Goal: Information Seeking & Learning: Learn about a topic

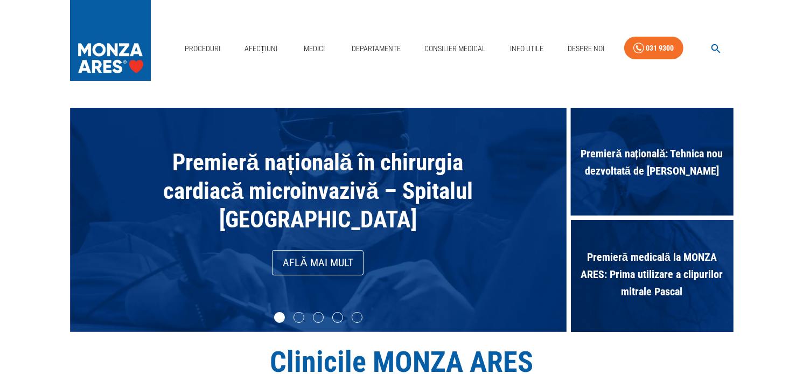
click at [713, 48] on icon "button" at bounding box center [716, 49] width 12 height 12
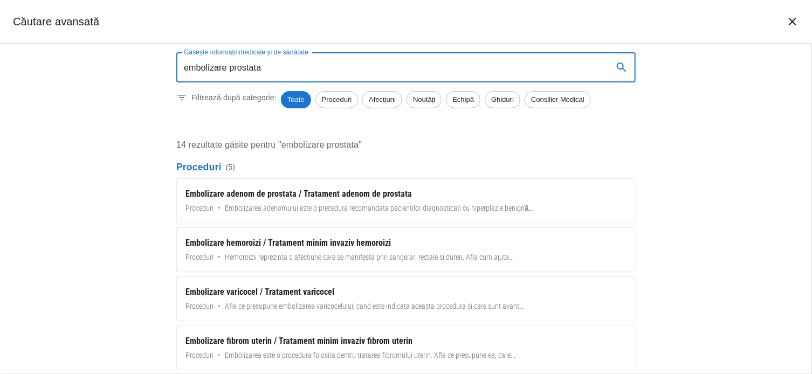
type input "embolizare prostata"
click at [619, 68] on icon "search" at bounding box center [620, 67] width 9 height 9
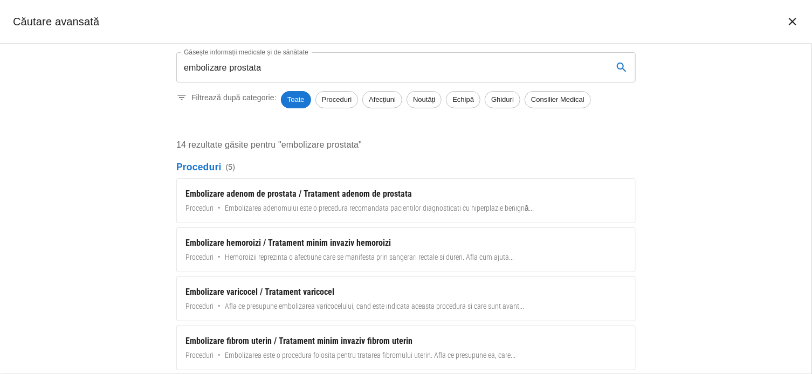
drag, startPoint x: 257, startPoint y: 190, endPoint x: 500, endPoint y: 171, distance: 243.3
click at [257, 190] on div "Embolizare adenom de prostata / Tratament adenom de prostata" at bounding box center [405, 194] width 441 height 13
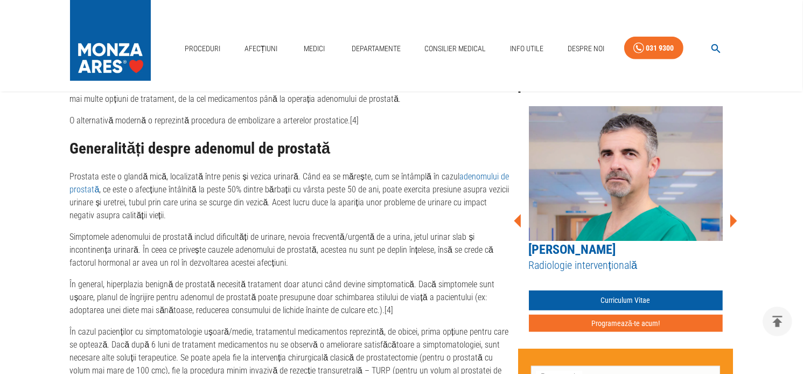
scroll to position [593, 0]
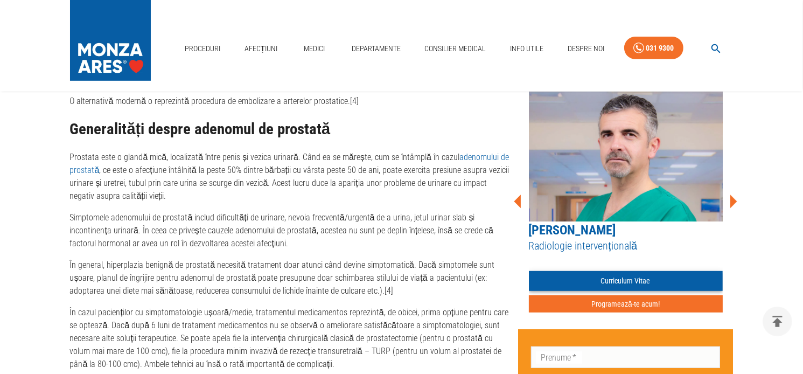
click at [618, 276] on link "Curriculum Vitae" at bounding box center [626, 281] width 194 height 20
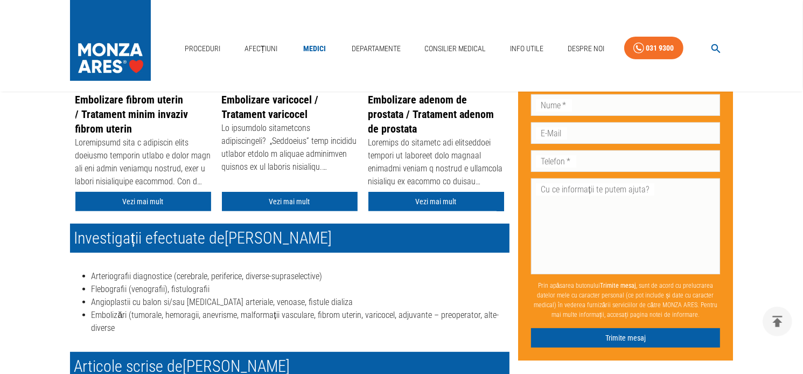
scroll to position [269, 0]
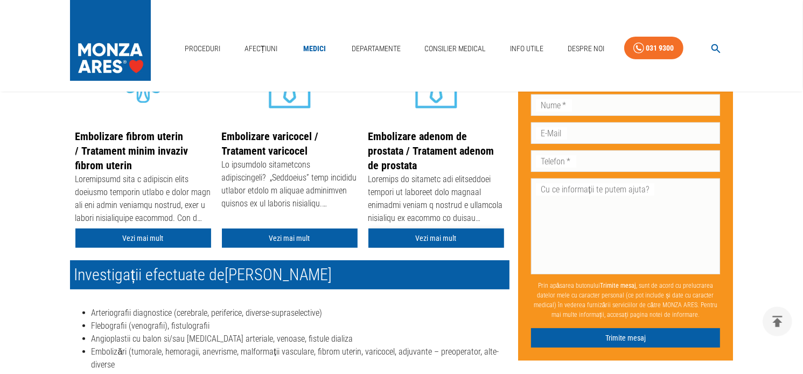
click at [421, 233] on link "Vezi mai mult" at bounding box center [437, 238] width 136 height 20
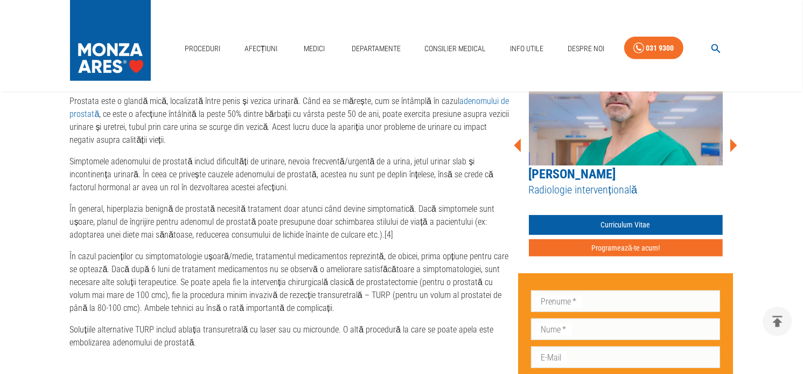
scroll to position [701, 0]
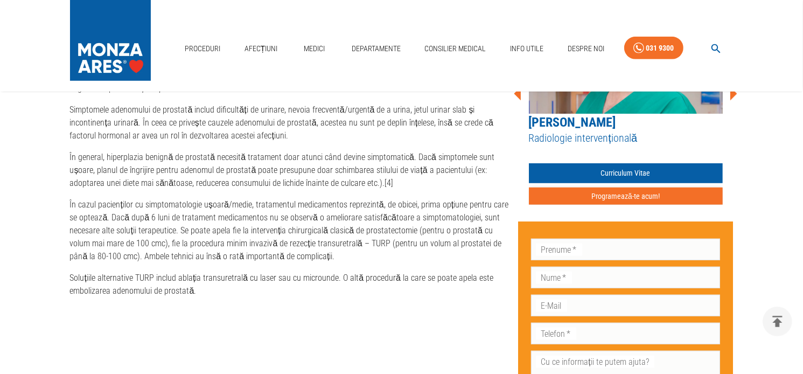
click at [647, 198] on button "Programează-te acum!" at bounding box center [626, 197] width 194 height 18
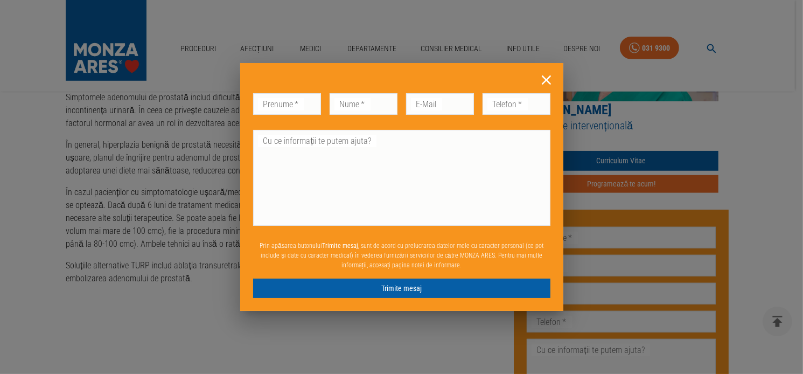
scroll to position [688, 0]
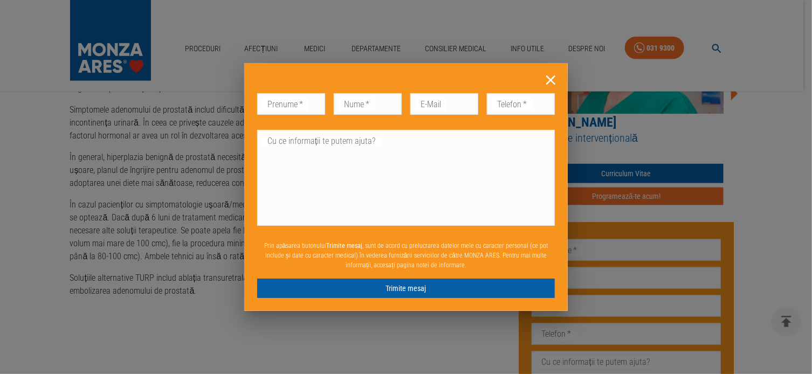
click at [289, 109] on input "Prenume   *" at bounding box center [291, 104] width 68 height 22
click at [550, 85] on icon at bounding box center [550, 80] width 17 height 17
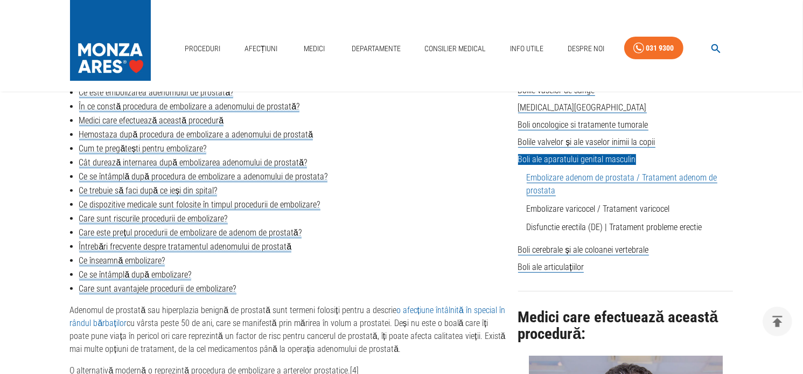
scroll to position [311, 0]
click at [315, 46] on link "Medici" at bounding box center [314, 49] width 34 height 22
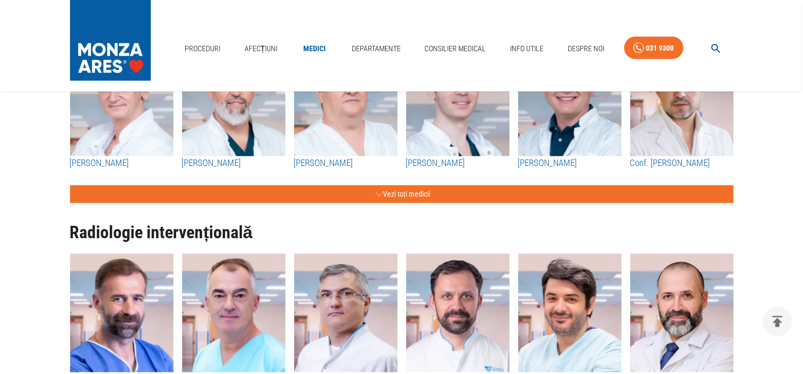
scroll to position [1332, 0]
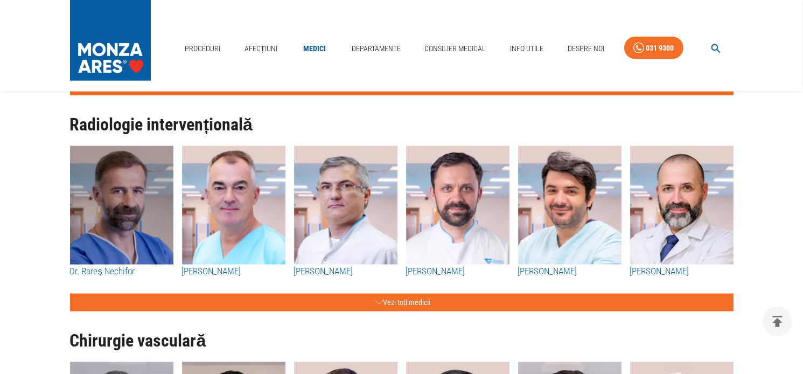
click at [121, 221] on img "button" at bounding box center [121, 205] width 103 height 119
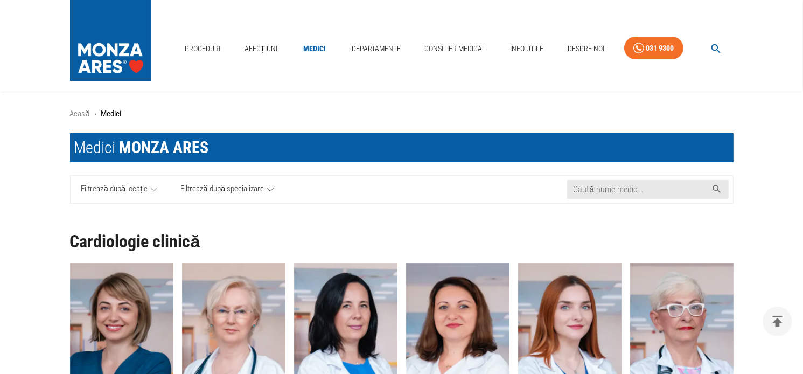
scroll to position [1332, 0]
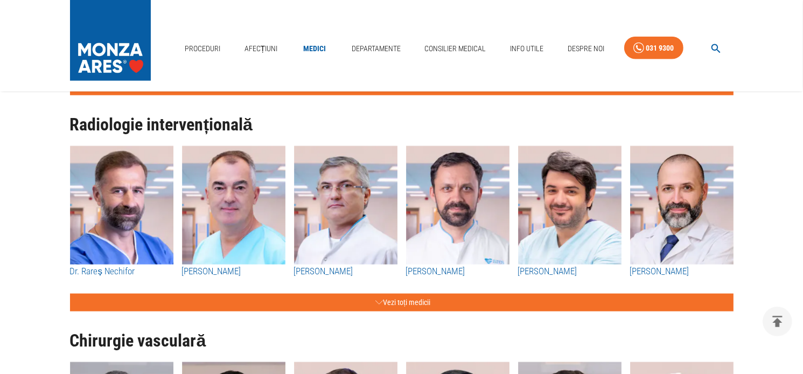
click at [218, 206] on img "button" at bounding box center [233, 205] width 103 height 119
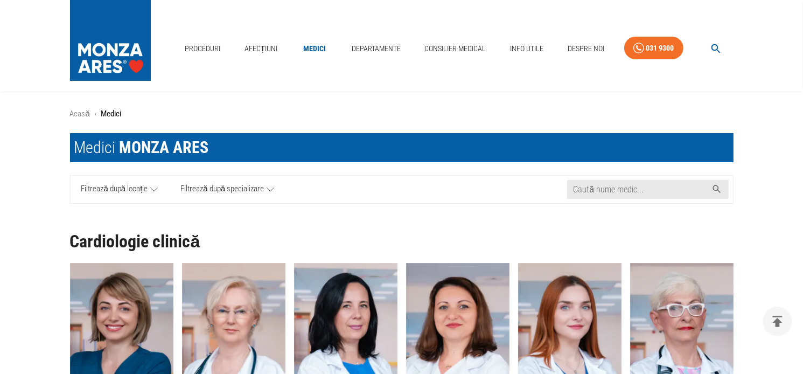
scroll to position [1332, 0]
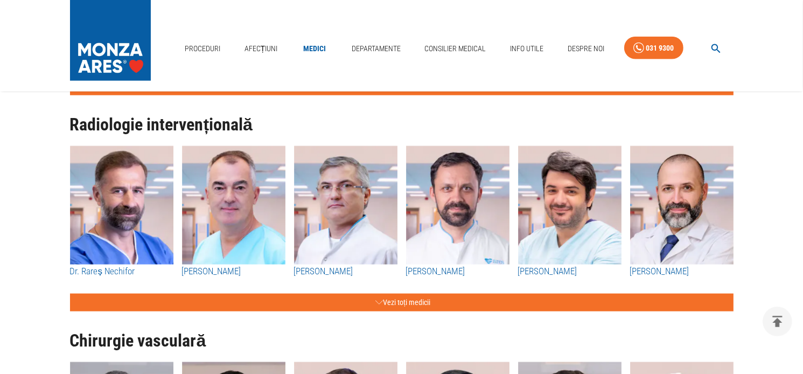
click at [347, 212] on img "button" at bounding box center [345, 205] width 103 height 119
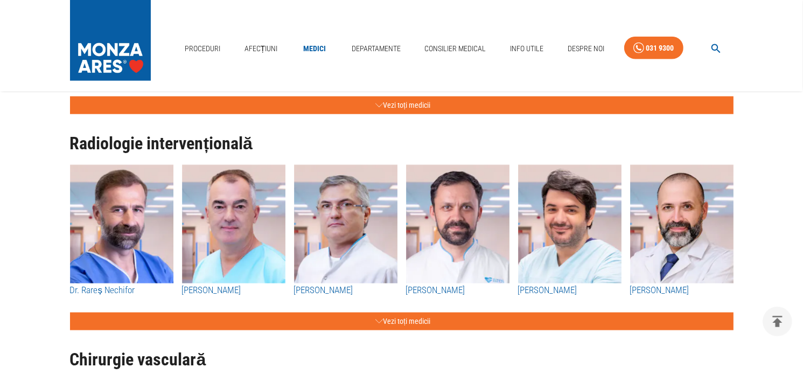
scroll to position [1332, 0]
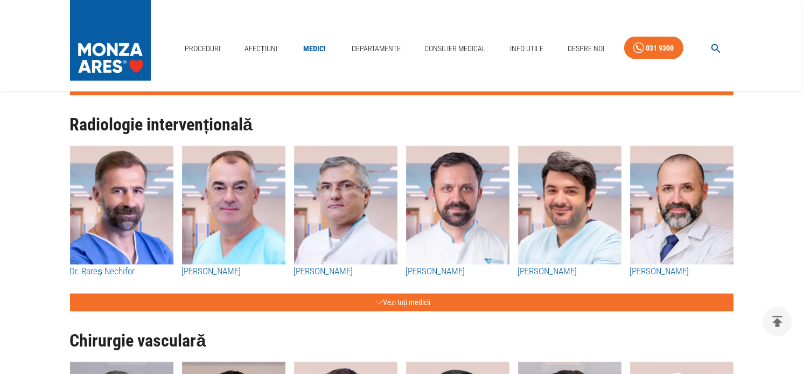
click at [463, 227] on img "button" at bounding box center [457, 205] width 103 height 119
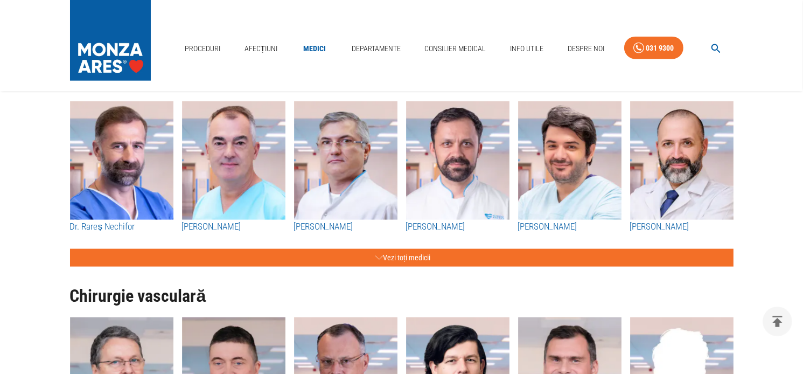
scroll to position [1386, 0]
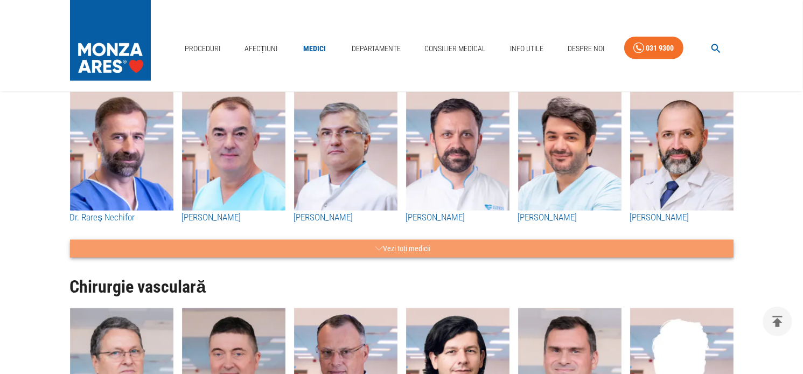
click at [401, 249] on button "Vezi toți medicii" at bounding box center [402, 249] width 664 height 18
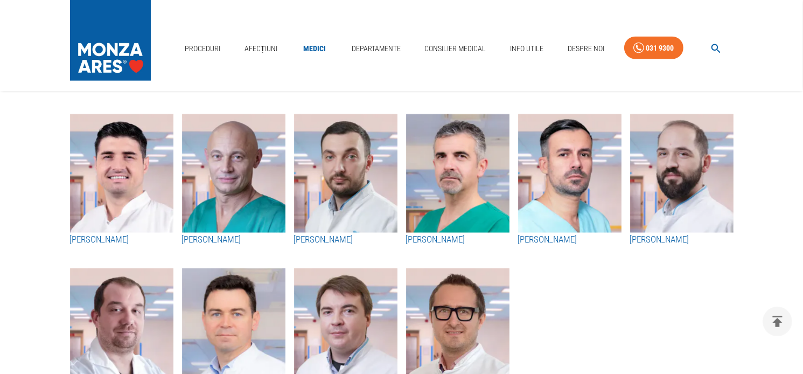
scroll to position [1548, 0]
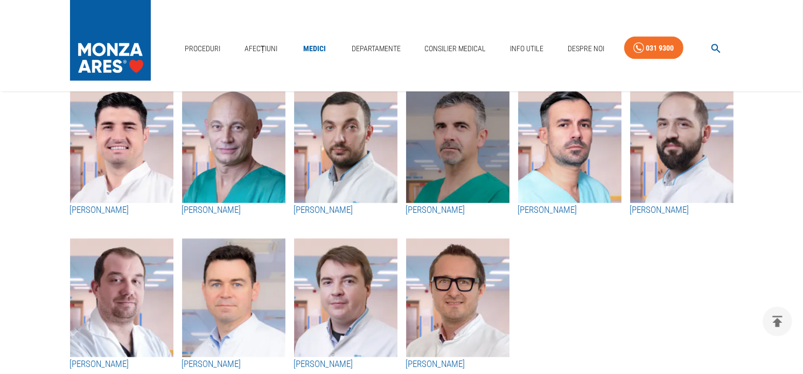
click at [455, 164] on img "button" at bounding box center [457, 144] width 103 height 119
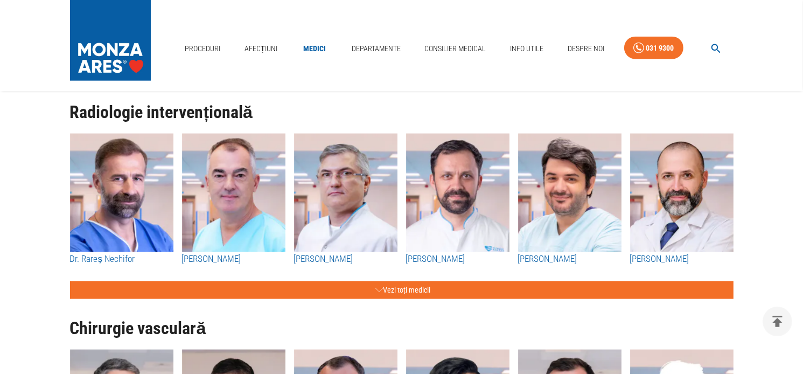
scroll to position [1332, 0]
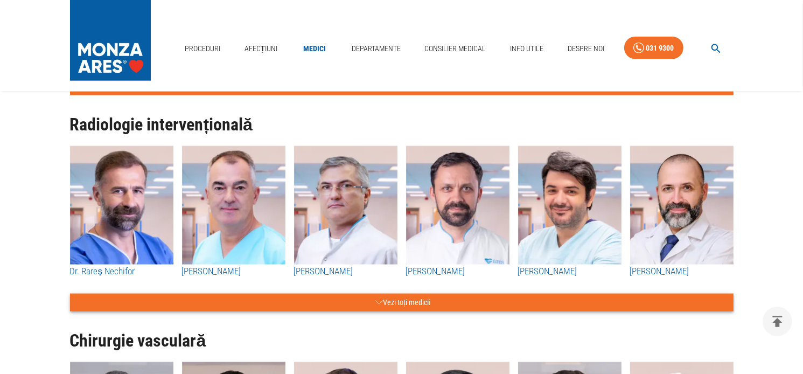
click at [427, 301] on button "Vezi toți medicii" at bounding box center [402, 303] width 664 height 18
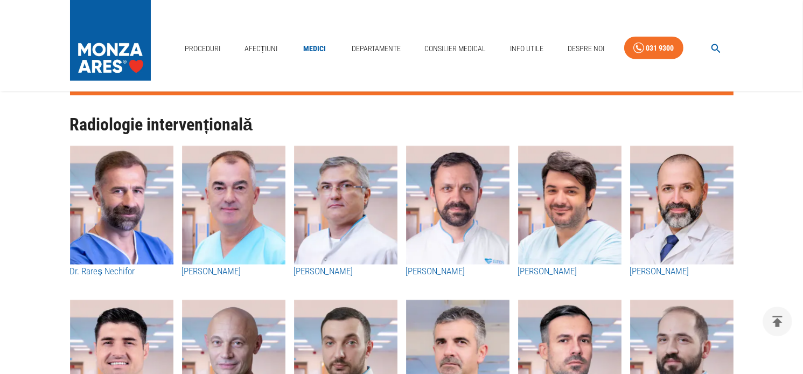
scroll to position [1494, 0]
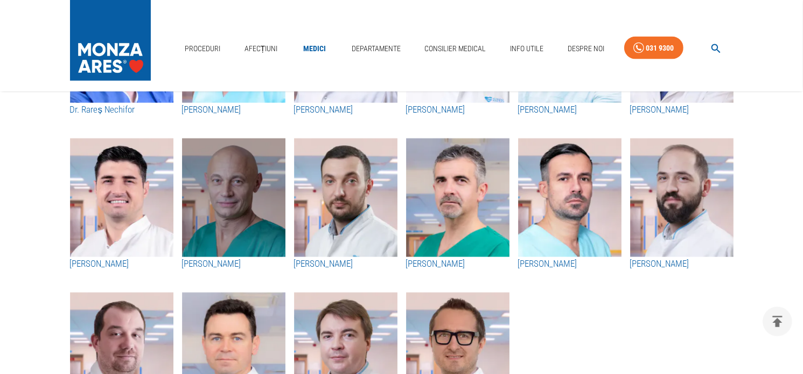
click at [231, 210] on img "button" at bounding box center [233, 197] width 103 height 119
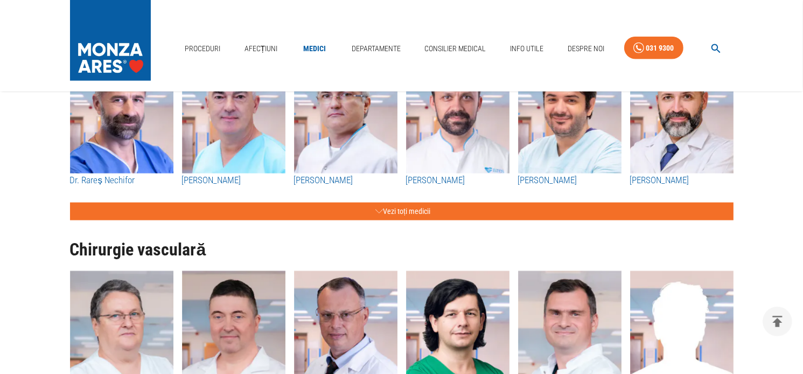
scroll to position [1332, 0]
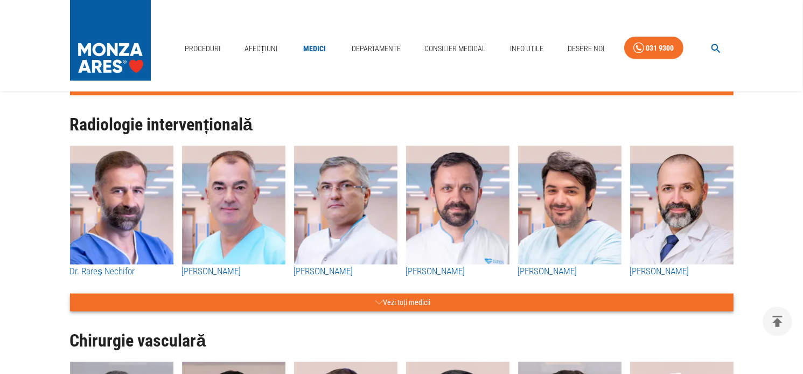
click at [405, 297] on button "Vezi toți medicii" at bounding box center [402, 303] width 664 height 18
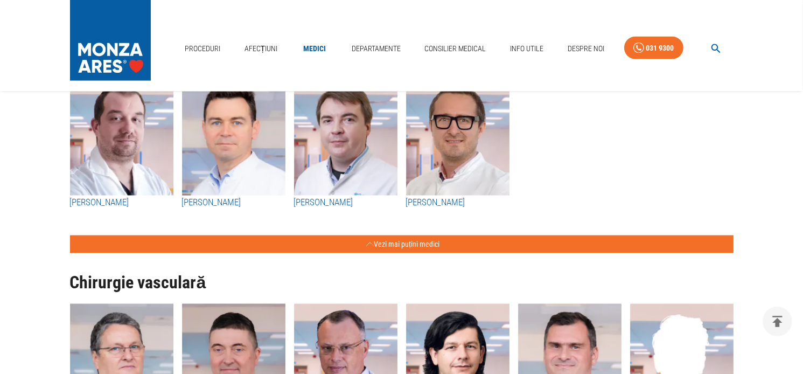
scroll to position [1655, 0]
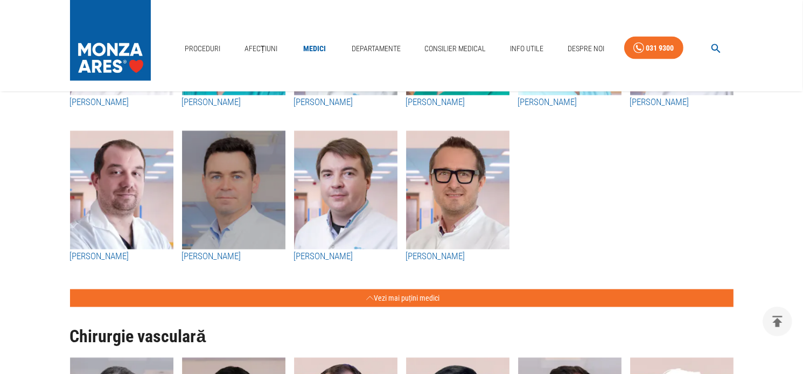
click at [245, 193] on img "button" at bounding box center [233, 190] width 103 height 119
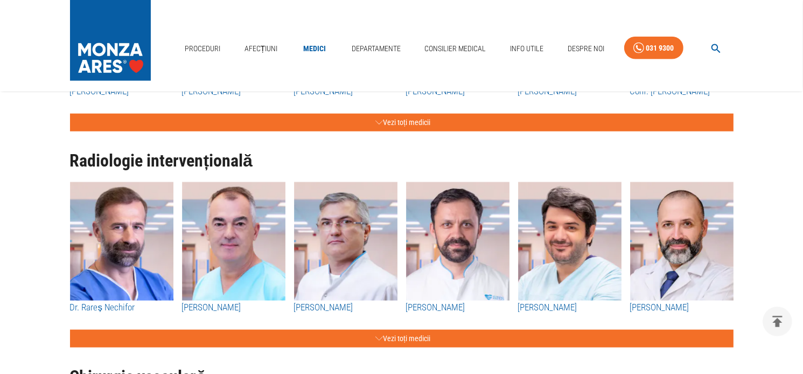
scroll to position [1278, 0]
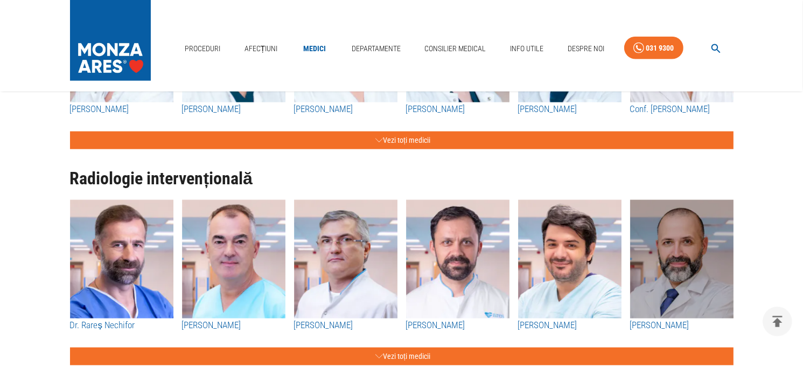
click at [681, 254] on img "button" at bounding box center [681, 259] width 103 height 119
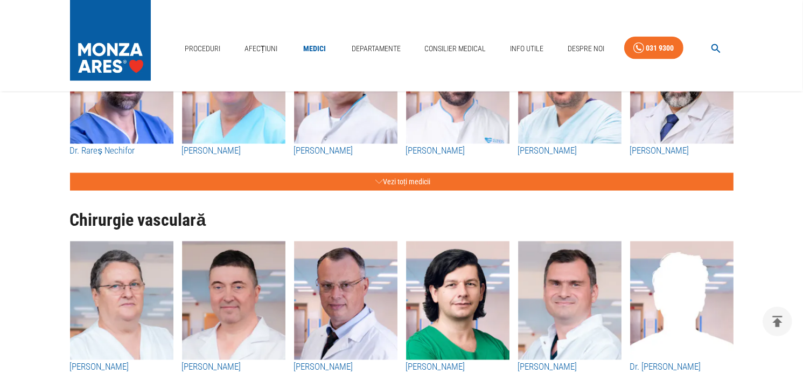
scroll to position [1440, 0]
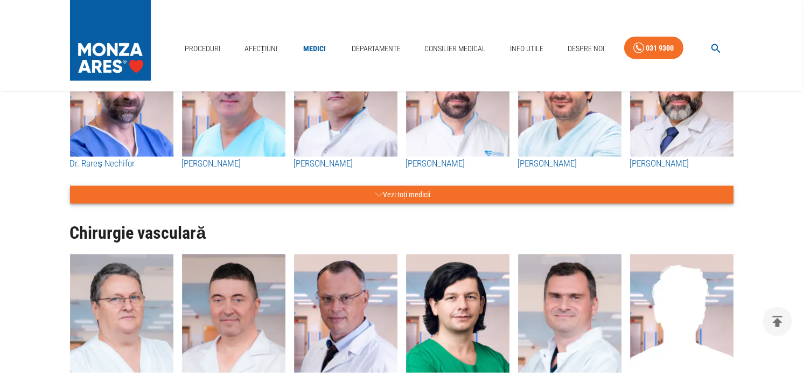
click at [422, 193] on button "Vezi toți medicii" at bounding box center [402, 195] width 664 height 18
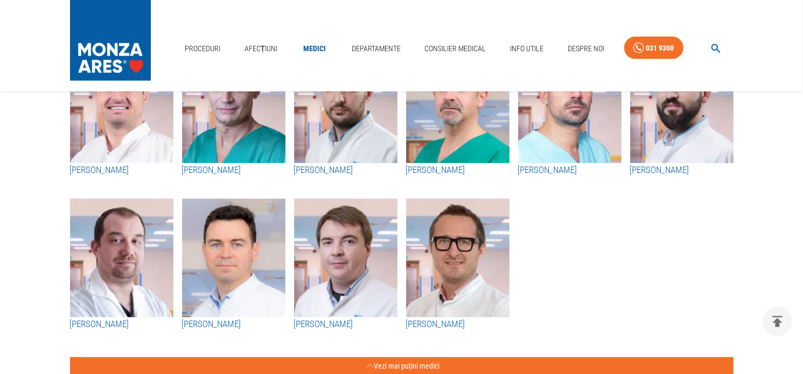
scroll to position [1602, 0]
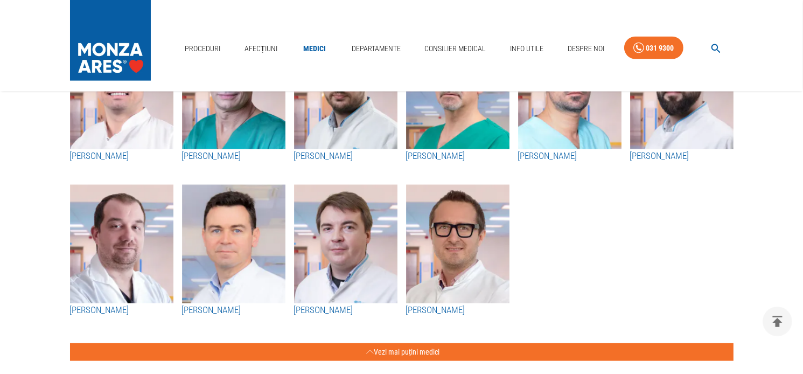
click at [122, 123] on img "button" at bounding box center [121, 90] width 103 height 119
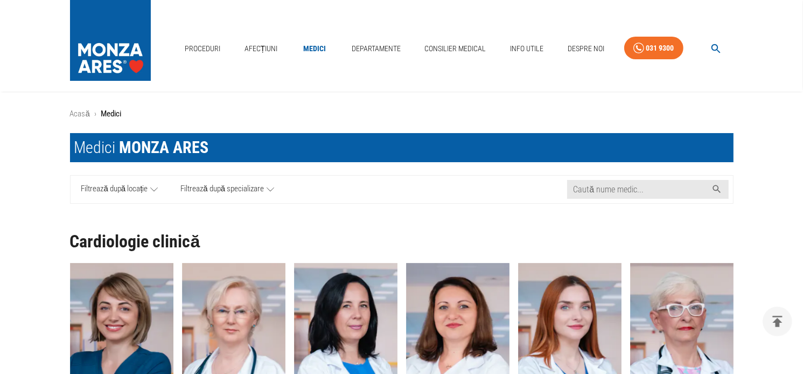
scroll to position [1602, 0]
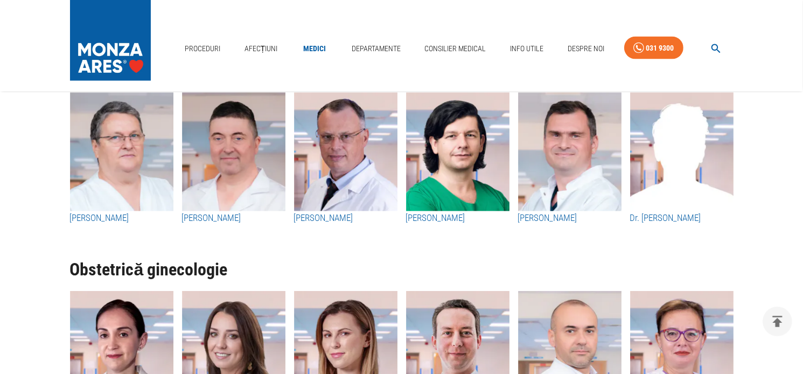
click at [319, 46] on link "Medici" at bounding box center [314, 49] width 34 height 22
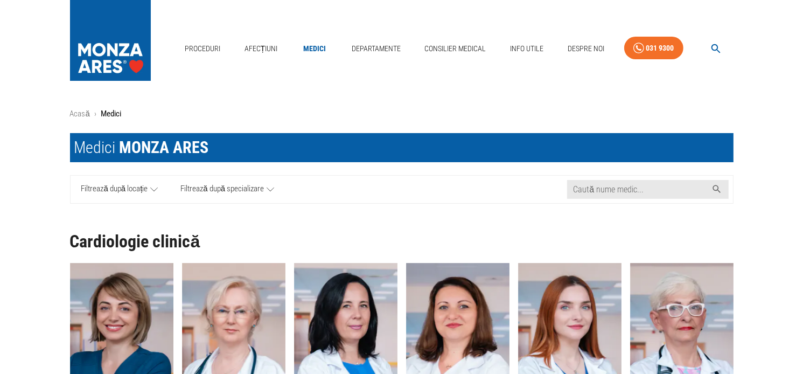
click at [144, 190] on span "Filtrează după locație" at bounding box center [114, 189] width 67 height 13
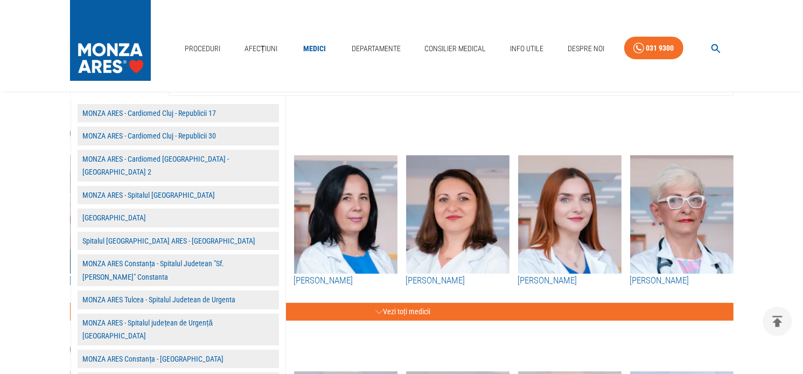
scroll to position [162, 0]
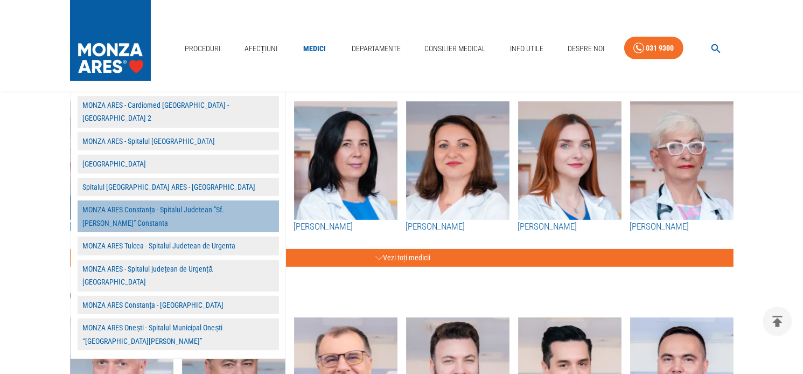
click at [168, 200] on button "MONZA ARES Constanța - Spitalul Judetean "Sf. Apostol Andrei" Constanta" at bounding box center [179, 216] width 202 height 32
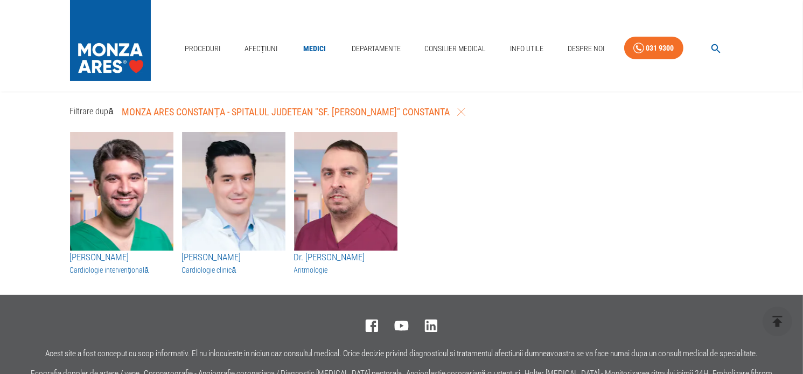
scroll to position [54, 0]
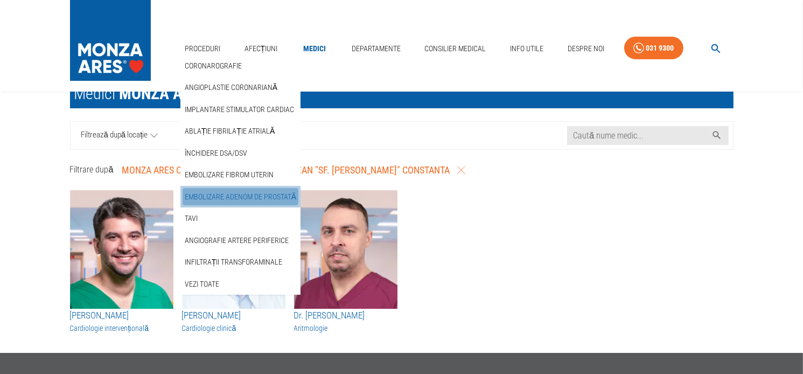
click at [218, 192] on link "Embolizare adenom de prostată" at bounding box center [241, 197] width 116 height 18
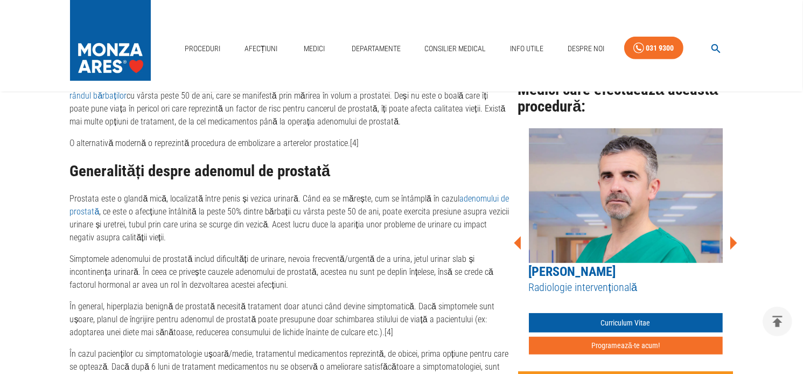
scroll to position [593, 0]
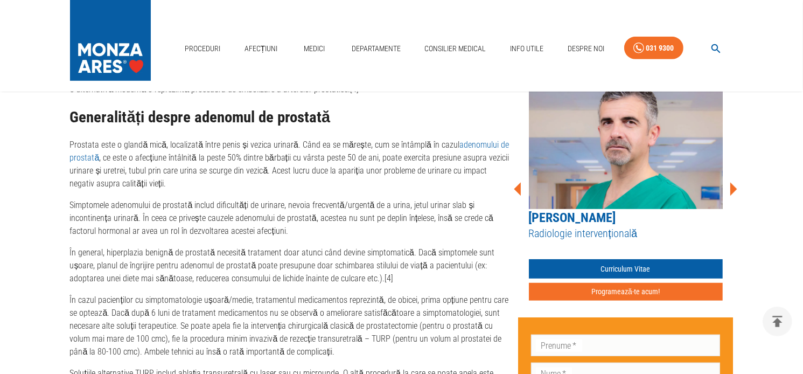
click at [731, 186] on icon at bounding box center [733, 189] width 32 height 32
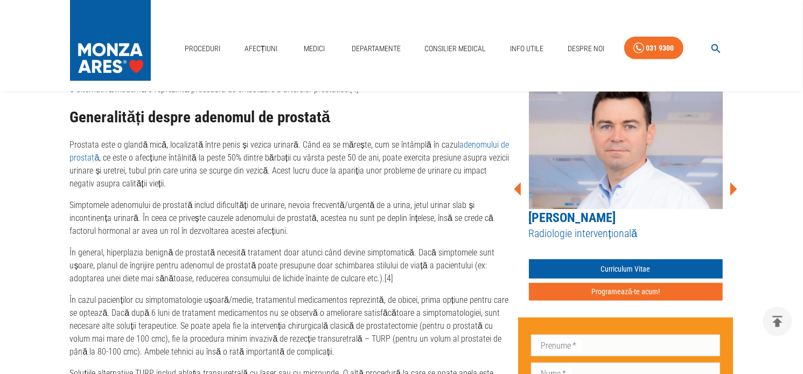
click at [731, 186] on icon at bounding box center [734, 189] width 7 height 13
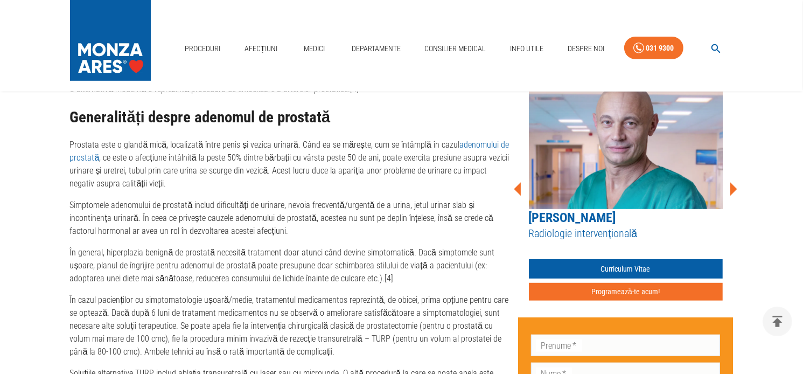
click at [731, 186] on icon at bounding box center [734, 189] width 7 height 13
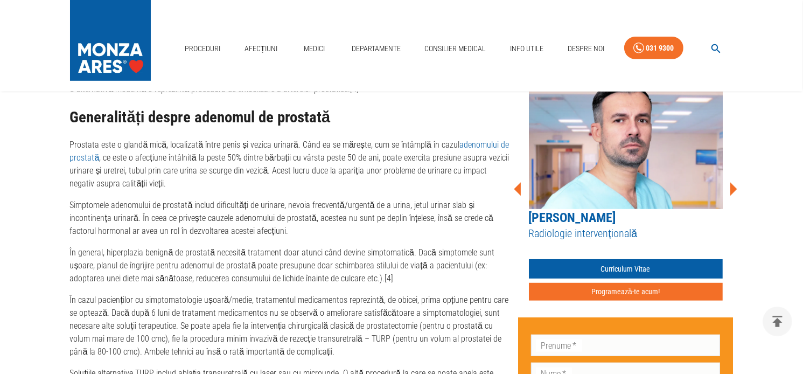
click at [735, 190] on icon at bounding box center [734, 189] width 7 height 13
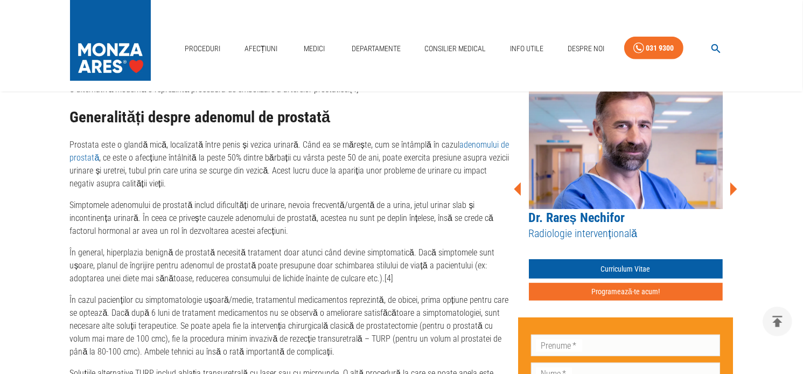
click at [735, 190] on icon at bounding box center [734, 189] width 7 height 13
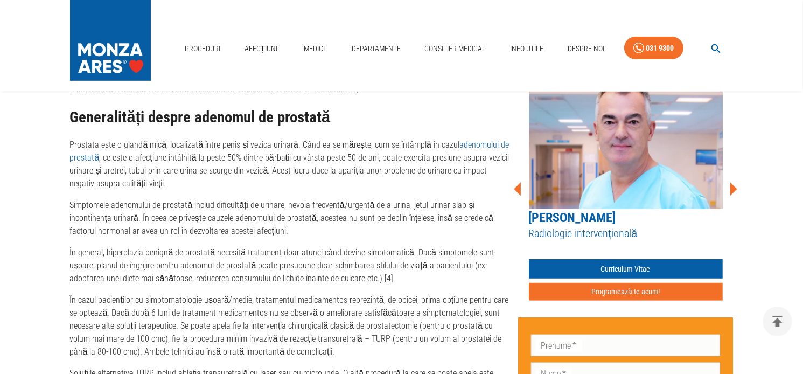
click at [735, 190] on icon at bounding box center [734, 189] width 7 height 13
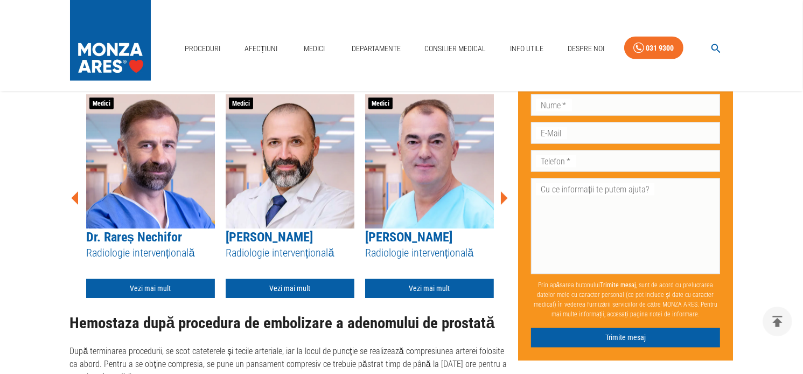
scroll to position [1778, 0]
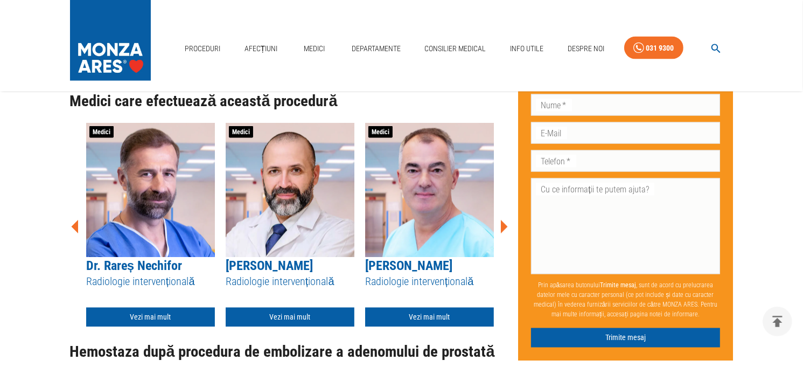
click at [505, 220] on icon at bounding box center [504, 226] width 7 height 13
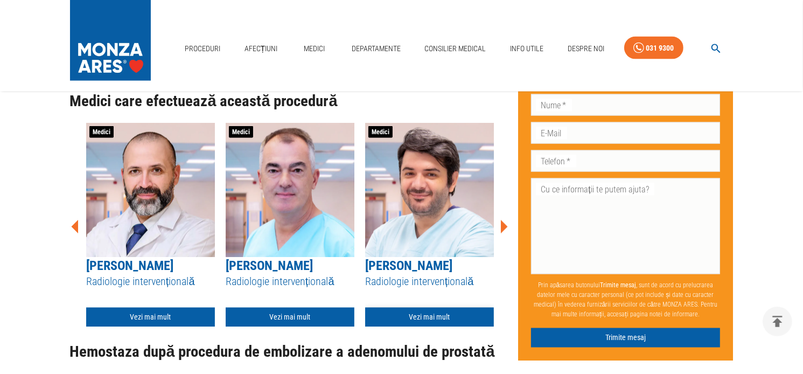
click at [422, 308] on link "Vezi mai mult" at bounding box center [429, 318] width 129 height 20
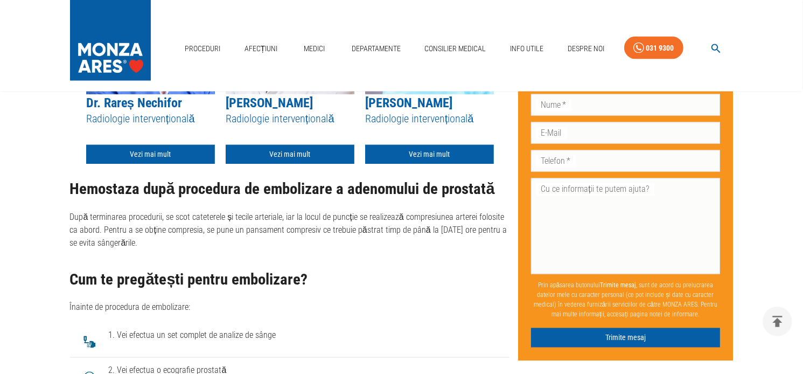
scroll to position [1833, 0]
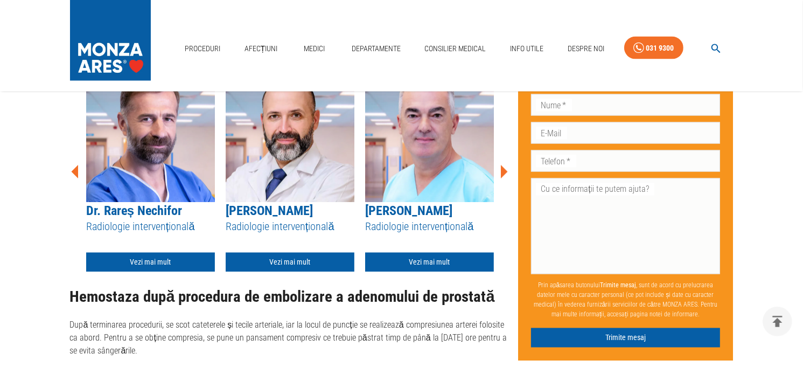
click at [504, 165] on icon at bounding box center [504, 171] width 7 height 13
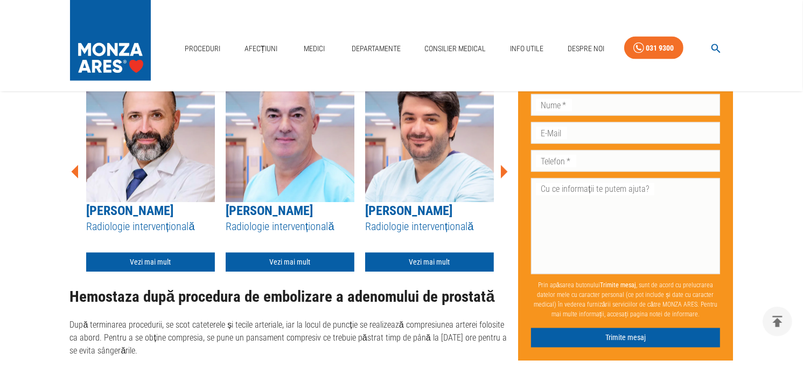
click at [504, 165] on icon at bounding box center [504, 171] width 7 height 13
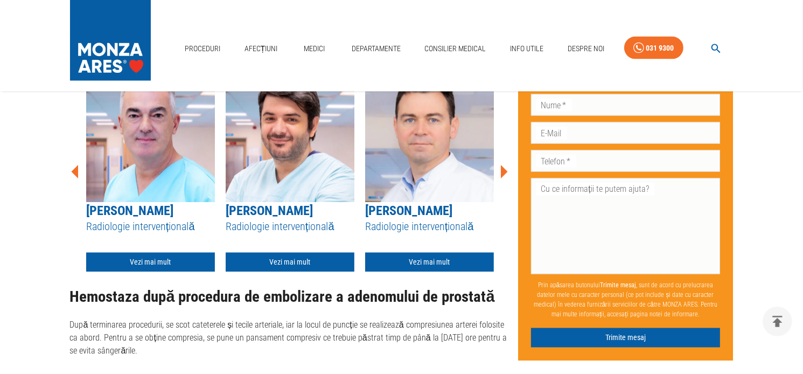
click at [504, 165] on icon at bounding box center [504, 171] width 7 height 13
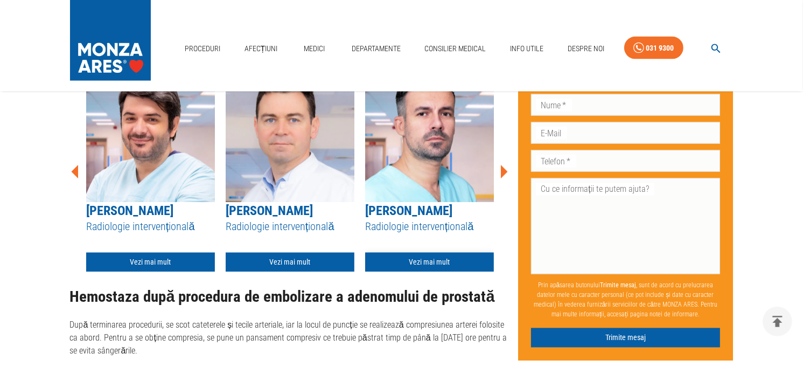
click at [420, 253] on link "Vezi mai mult" at bounding box center [429, 263] width 129 height 20
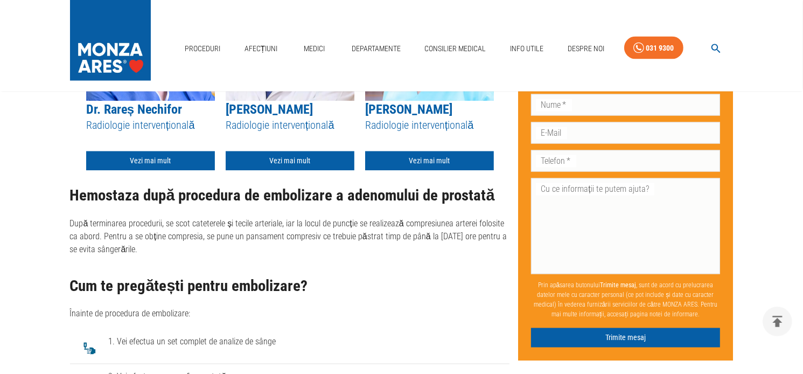
scroll to position [1780, 0]
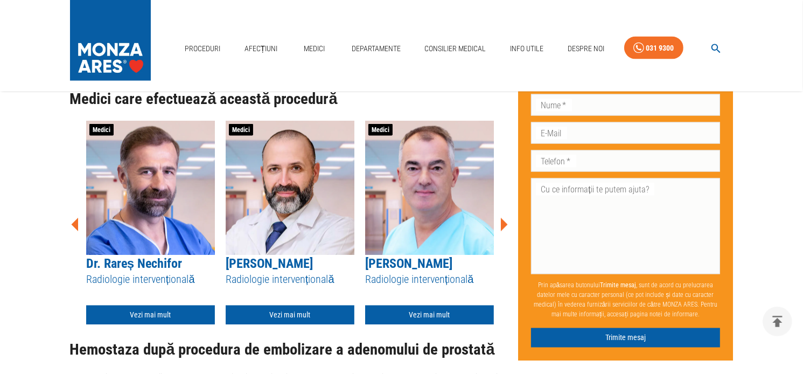
click at [503, 218] on icon at bounding box center [504, 224] width 7 height 13
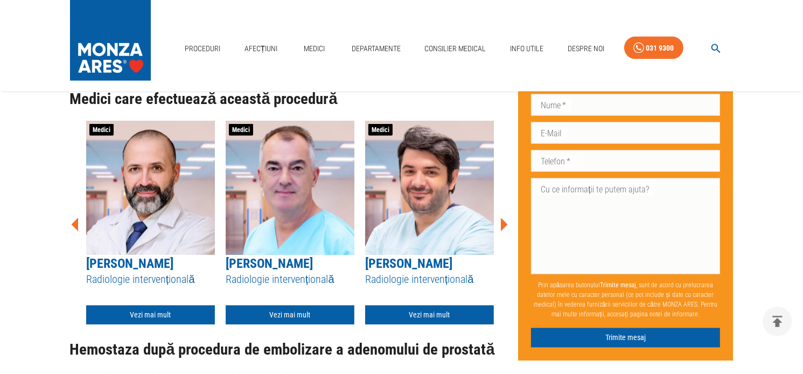
click at [503, 218] on icon at bounding box center [504, 224] width 7 height 13
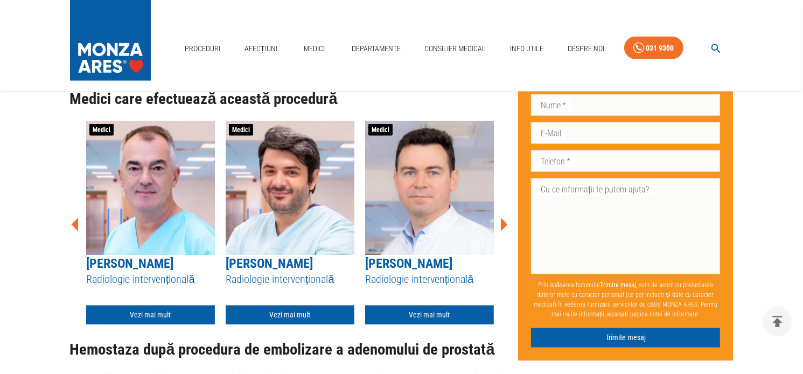
click at [503, 218] on icon at bounding box center [504, 224] width 7 height 13
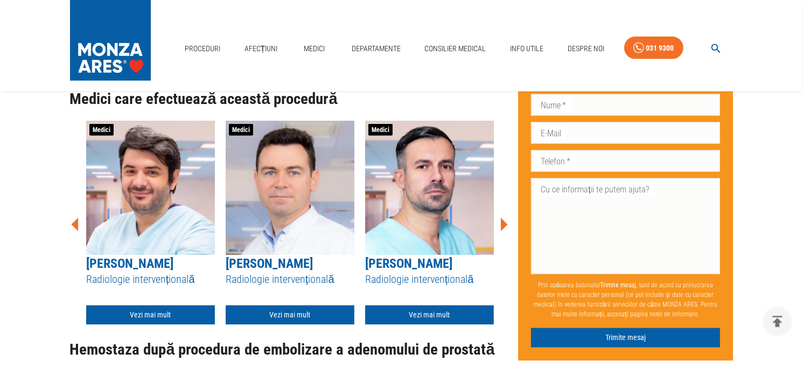
click at [503, 218] on icon at bounding box center [504, 224] width 7 height 13
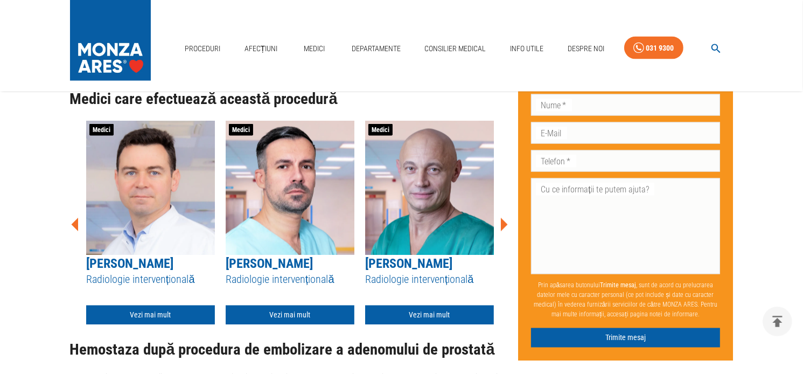
click at [503, 218] on icon at bounding box center [504, 224] width 7 height 13
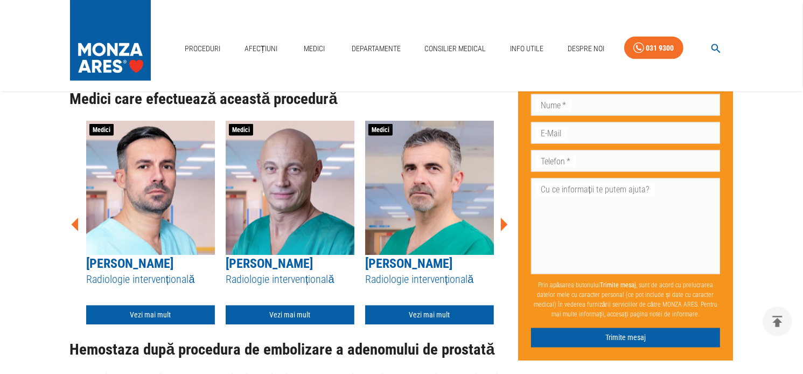
click at [503, 218] on icon at bounding box center [504, 224] width 7 height 13
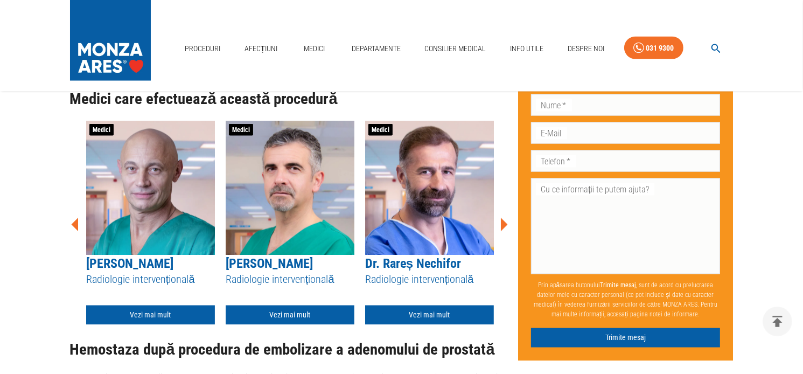
click at [503, 218] on icon at bounding box center [504, 224] width 7 height 13
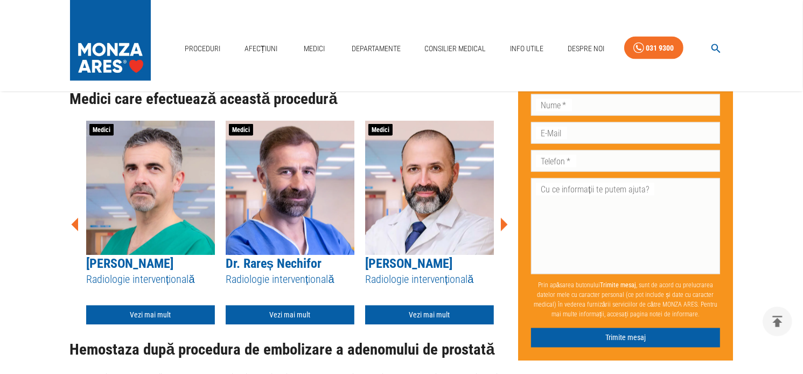
click at [503, 218] on icon at bounding box center [504, 224] width 7 height 13
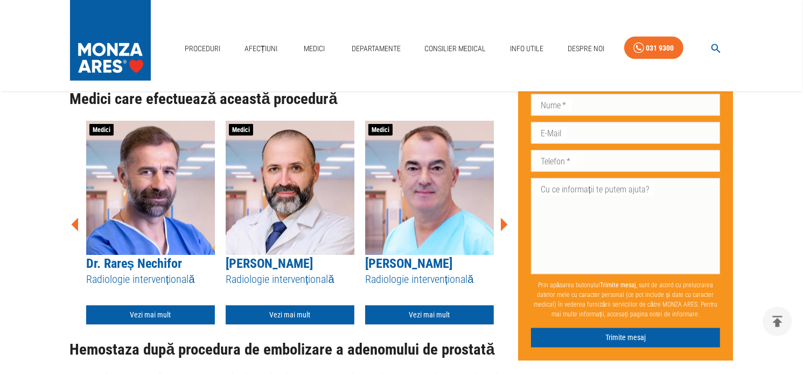
click at [286, 186] on img at bounding box center [290, 188] width 129 height 135
click at [275, 181] on img at bounding box center [290, 188] width 129 height 135
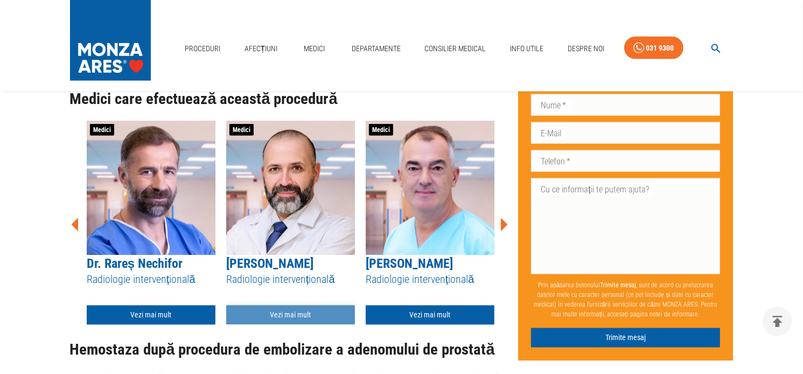
click at [293, 306] on link "Vezi mai mult" at bounding box center [290, 316] width 129 height 20
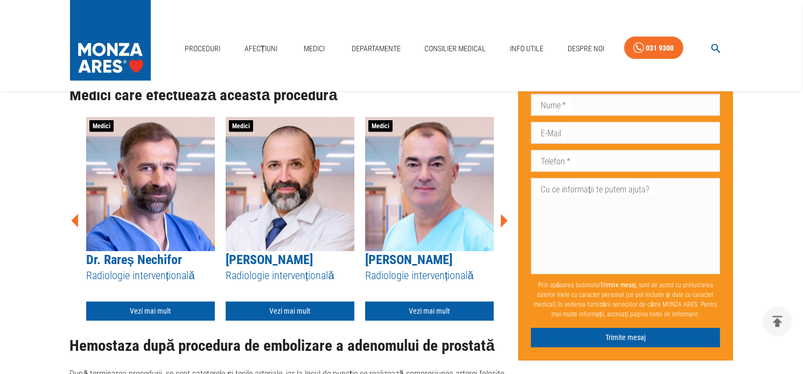
scroll to position [1782, 0]
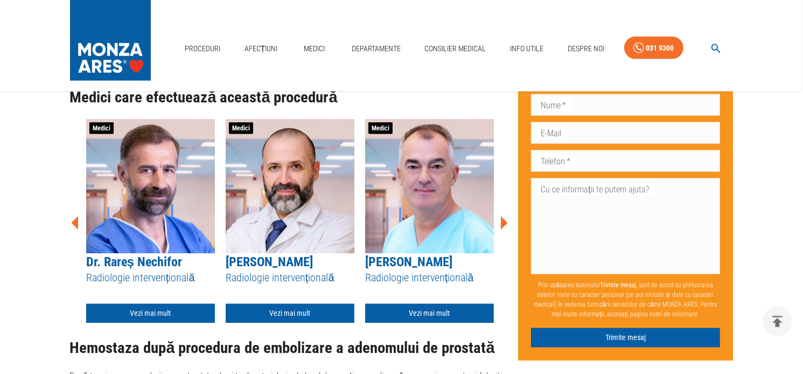
click at [287, 175] on img at bounding box center [290, 186] width 129 height 135
click at [175, 172] on img at bounding box center [150, 186] width 129 height 135
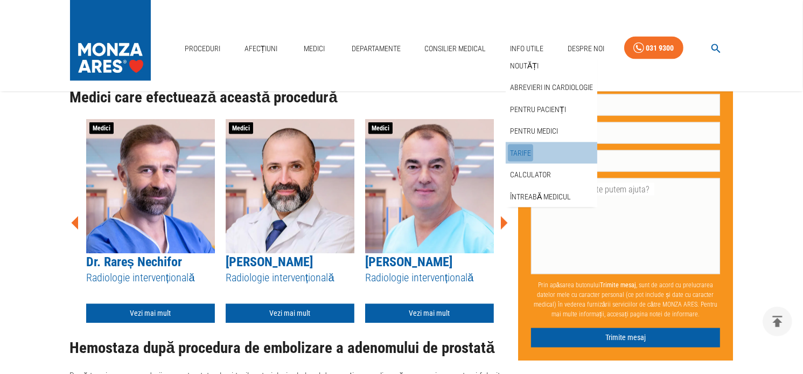
click at [522, 149] on link "Tarife" at bounding box center [520, 153] width 25 height 18
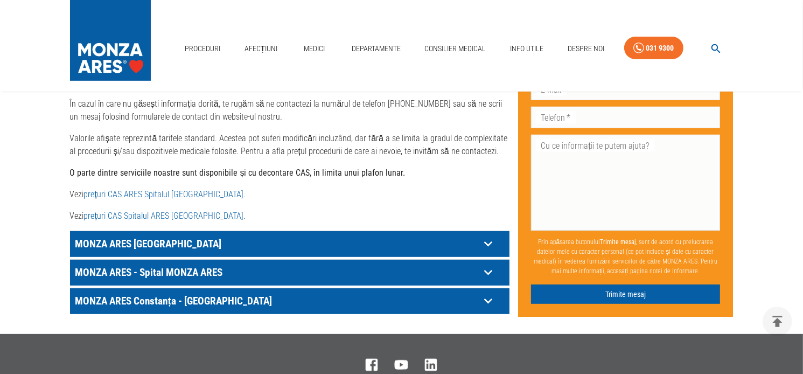
scroll to position [647, 0]
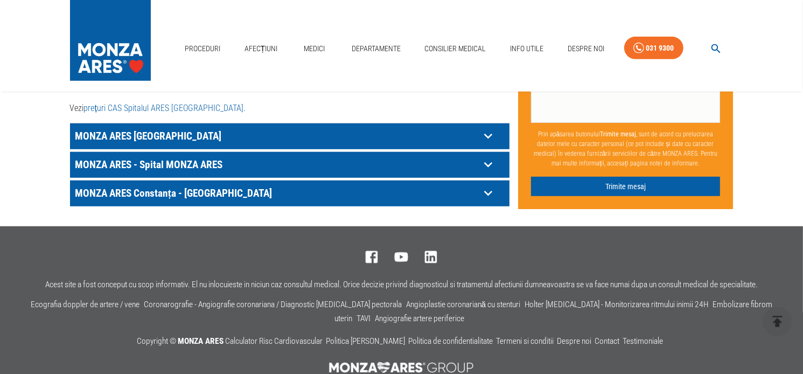
click at [204, 185] on p "MONZA ARES Constanța - [GEOGRAPHIC_DATA]" at bounding box center [276, 193] width 407 height 17
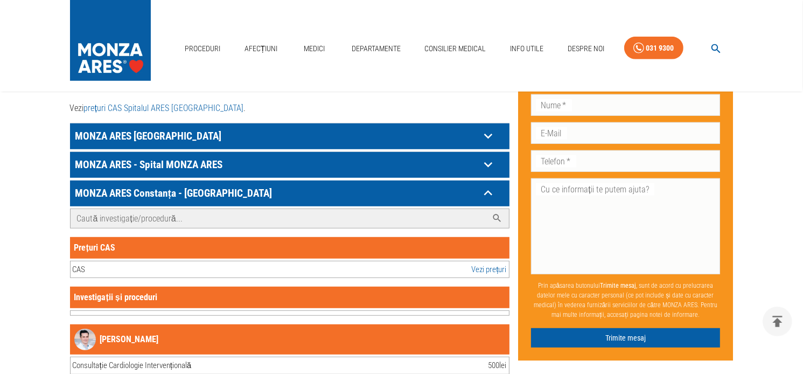
click at [155, 209] on input "Caută investigație/procedură..." at bounding box center [279, 218] width 417 height 19
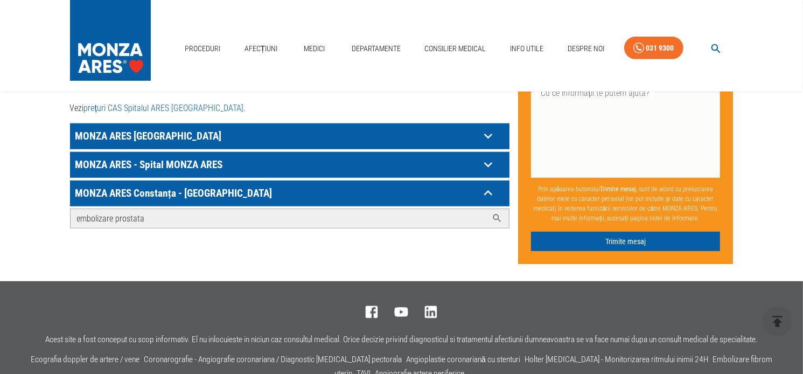
click at [500, 213] on icon at bounding box center [497, 218] width 11 height 11
click at [255, 221] on div "Caută investigație/procedură... embolizare prostata" at bounding box center [290, 235] width 440 height 58
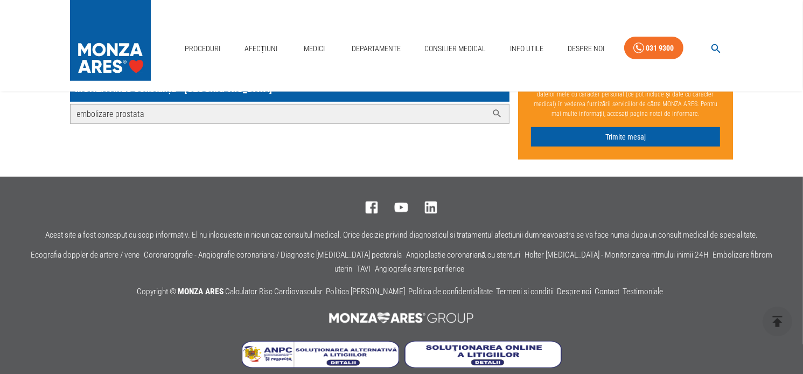
click at [228, 107] on input "embolizare prostata" at bounding box center [279, 114] width 417 height 19
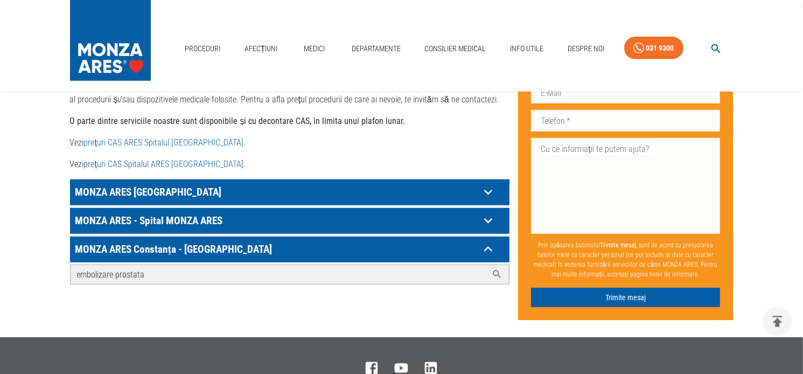
scroll to position [590, 0]
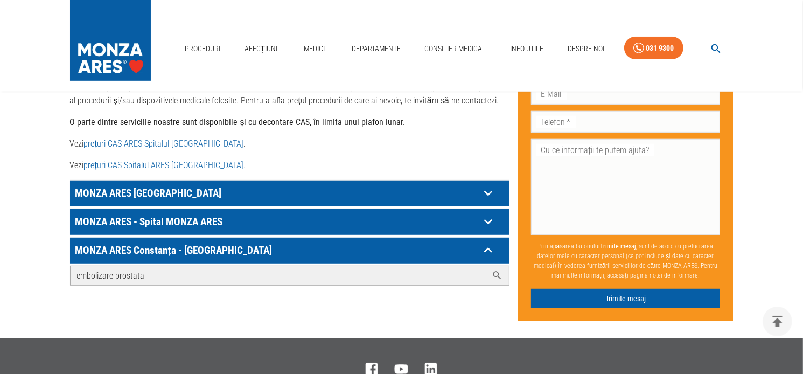
click at [497, 270] on icon at bounding box center [497, 275] width 11 height 11
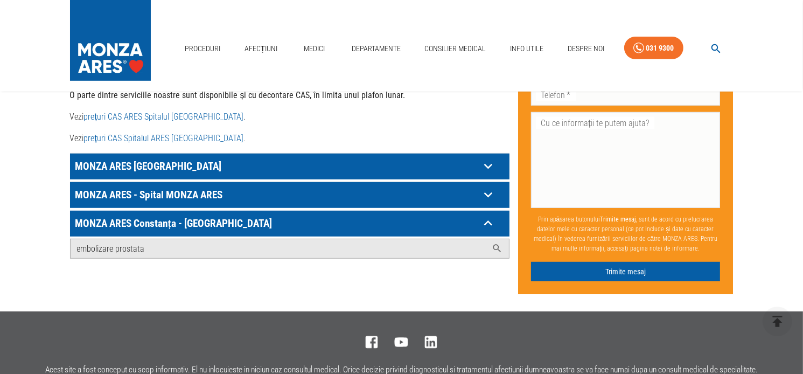
scroll to position [643, 0]
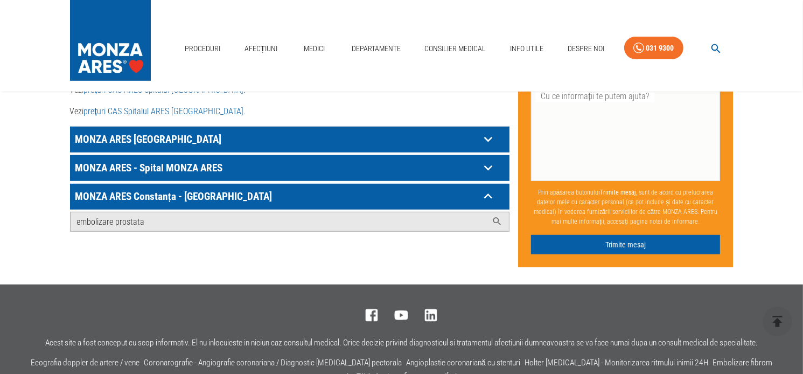
click at [216, 188] on p "MONZA ARES Constanța - [GEOGRAPHIC_DATA]" at bounding box center [276, 196] width 407 height 17
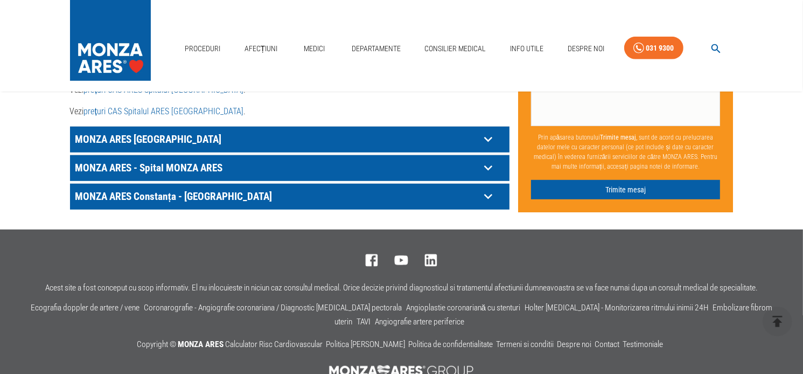
click at [216, 188] on p "MONZA ARES Constanța - [GEOGRAPHIC_DATA]" at bounding box center [276, 196] width 407 height 17
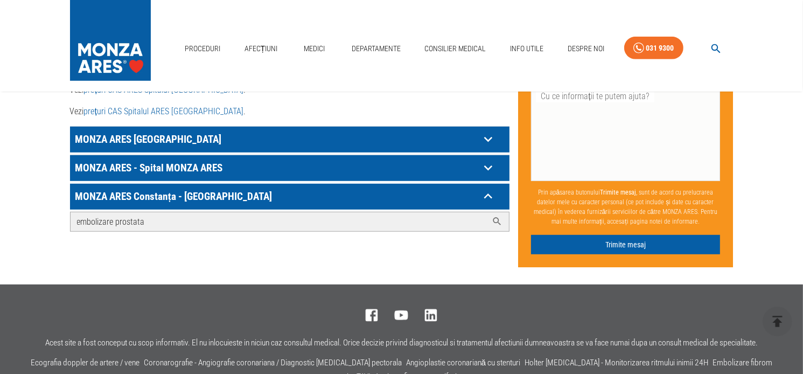
click at [157, 212] on input "embolizare prostata" at bounding box center [279, 221] width 417 height 19
type input "embolizare"
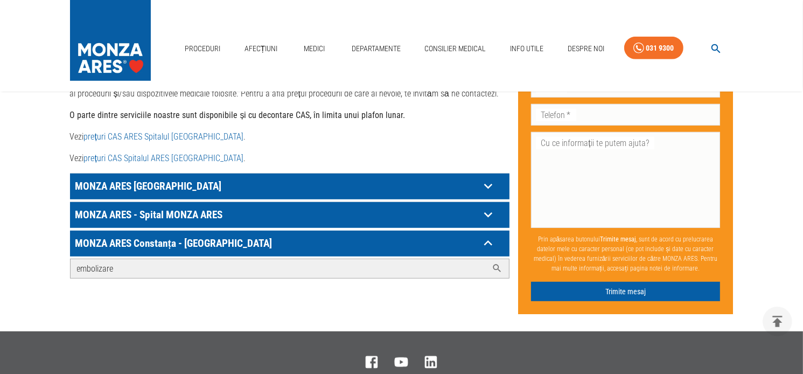
scroll to position [590, 0]
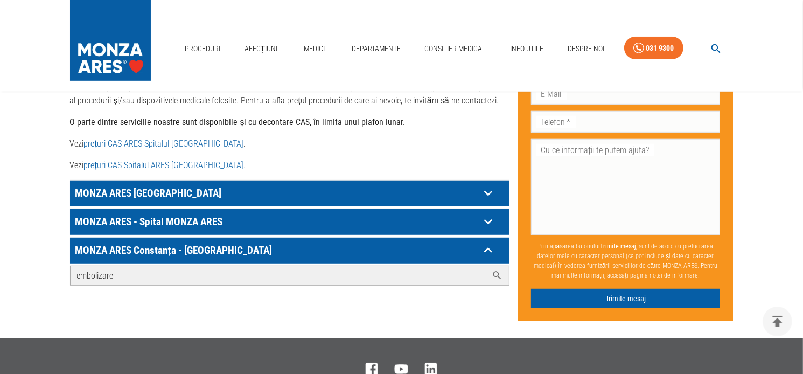
click at [160, 266] on input "embolizare" at bounding box center [279, 275] width 417 height 19
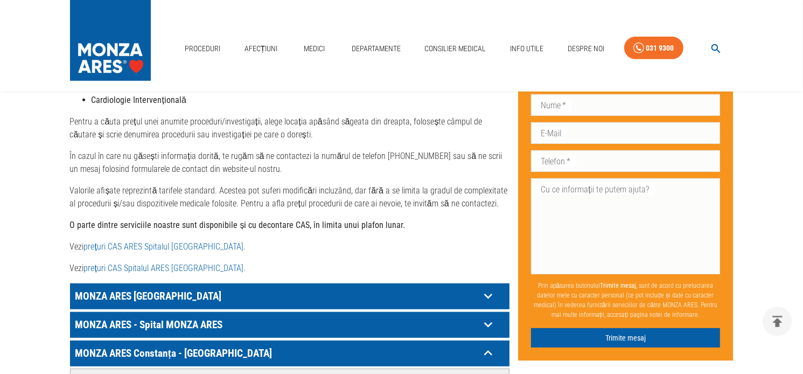
scroll to position [482, 0]
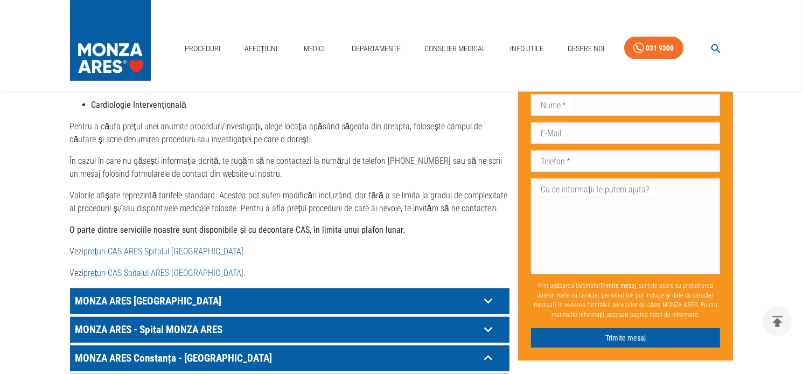
click at [186, 246] on link "prețuri CAS ARES Spitalul [GEOGRAPHIC_DATA]" at bounding box center [164, 251] width 160 height 10
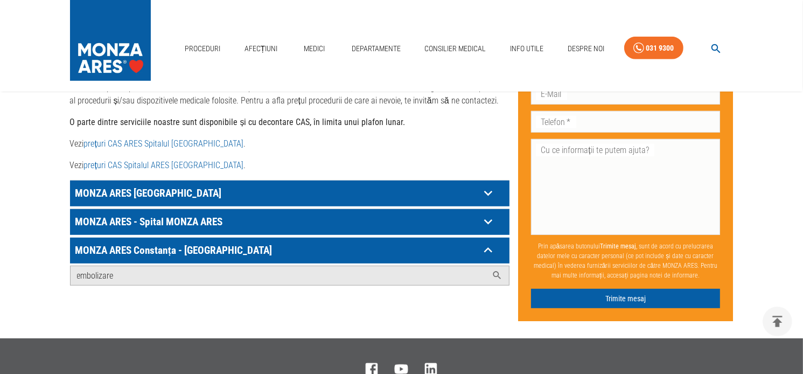
click at [169, 185] on p "MONZA ARES [GEOGRAPHIC_DATA]" at bounding box center [276, 193] width 407 height 17
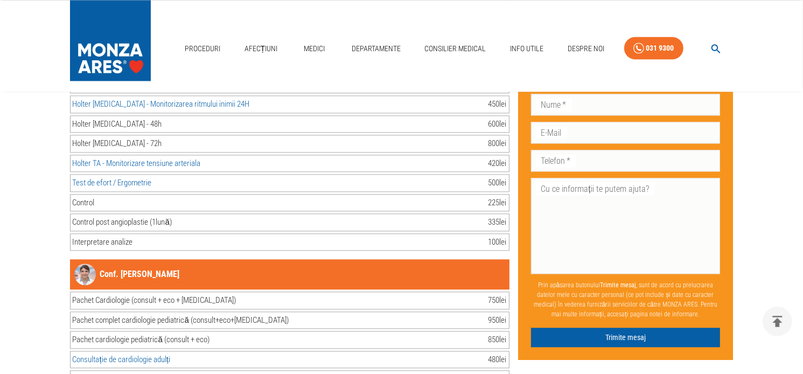
scroll to position [6517, 0]
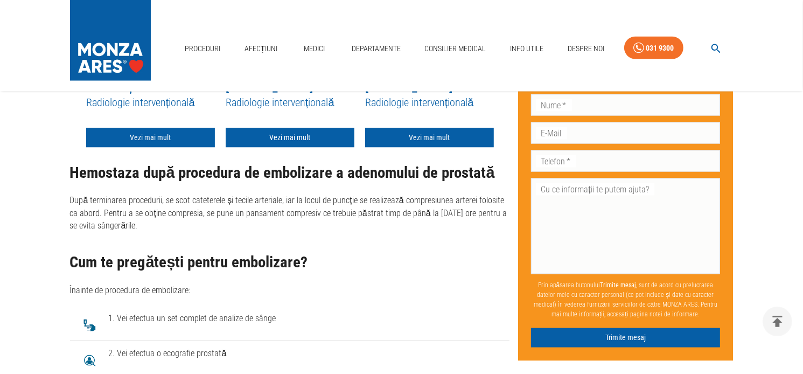
scroll to position [1945, 0]
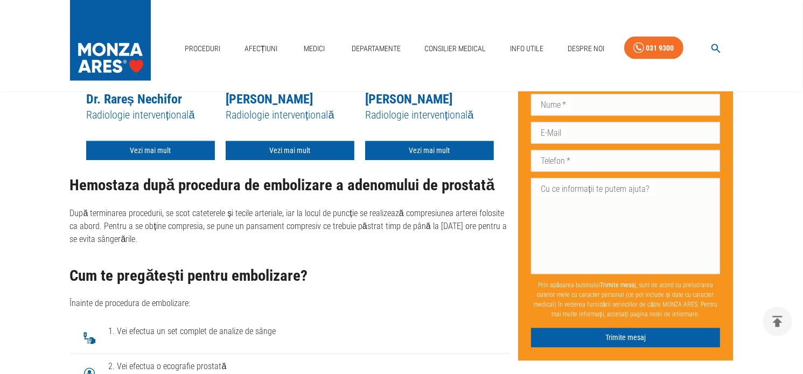
click at [157, 141] on link "Vezi mai mult" at bounding box center [150, 151] width 129 height 20
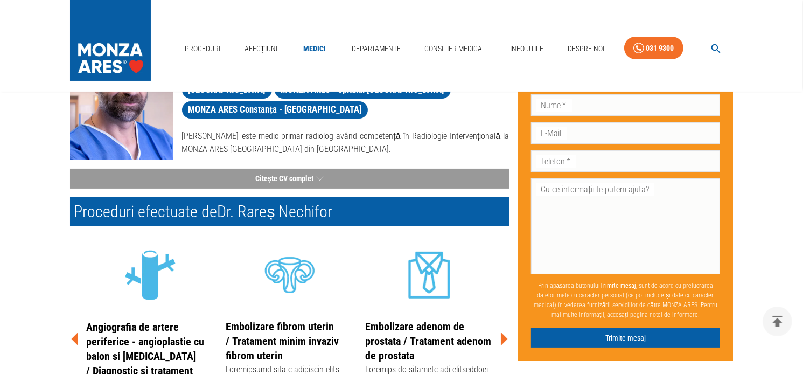
scroll to position [269, 0]
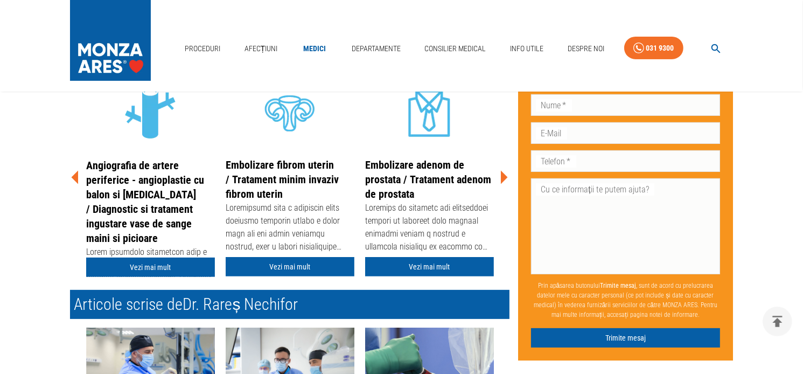
click at [403, 182] on link "Embolizare adenom de prostata / Tratament adenom de prostata" at bounding box center [428, 179] width 126 height 42
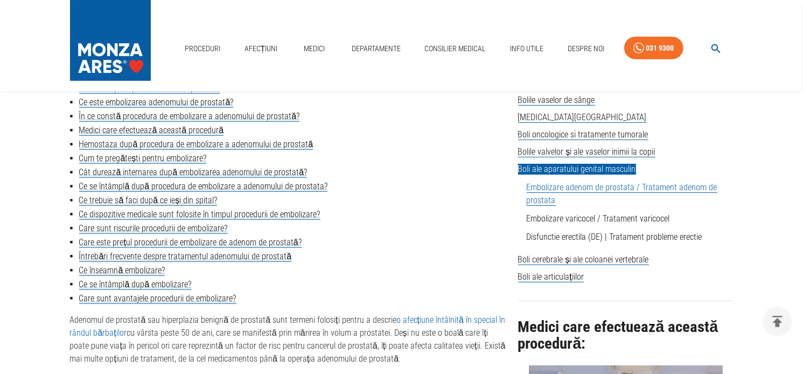
scroll to position [269, 0]
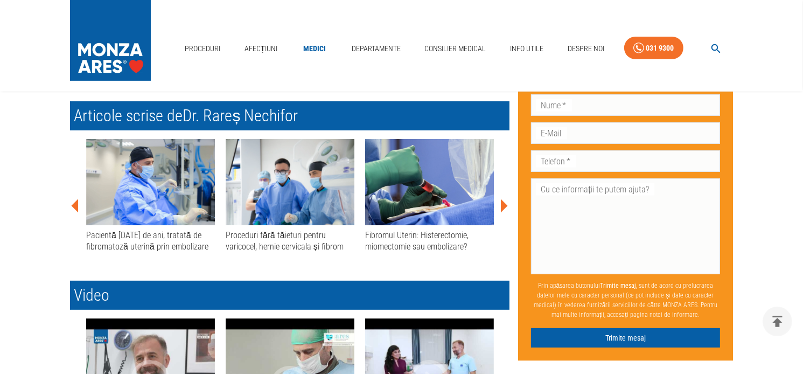
scroll to position [377, 0]
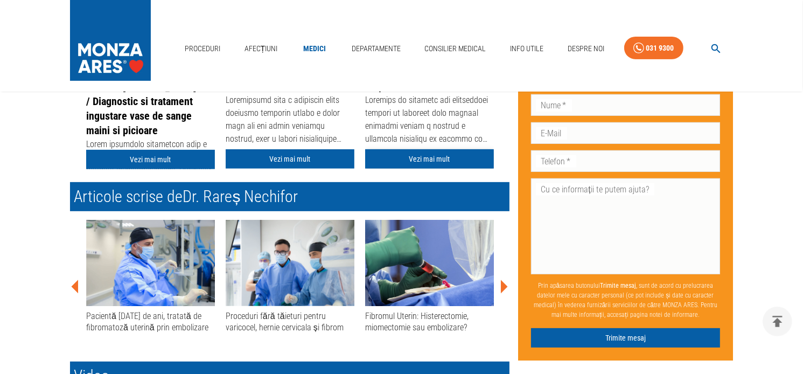
click at [421, 160] on link "Vezi mai mult" at bounding box center [429, 159] width 129 height 20
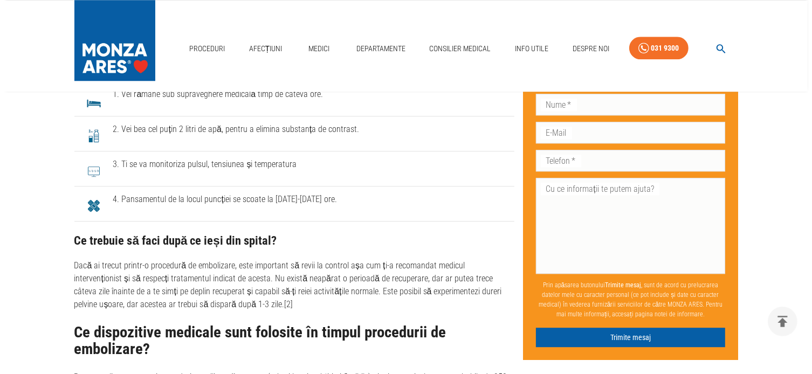
scroll to position [2533, 0]
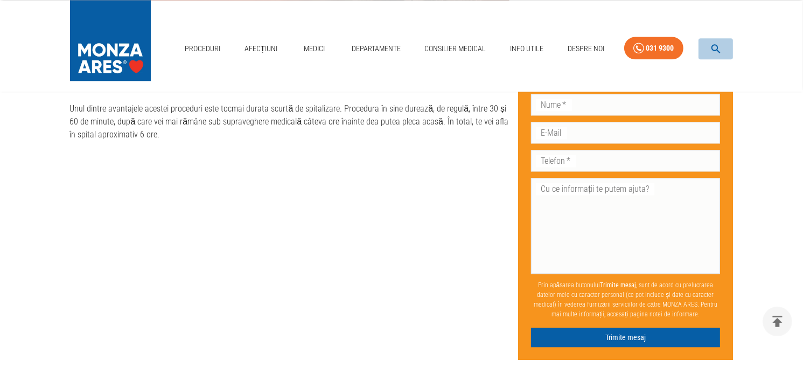
click at [715, 48] on icon "button" at bounding box center [716, 49] width 12 height 12
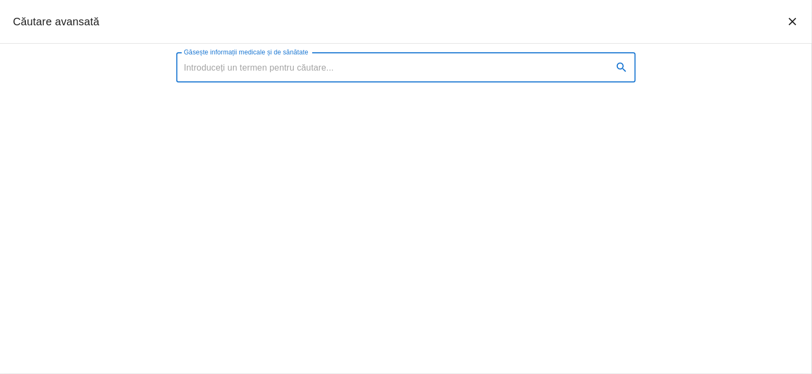
click at [310, 72] on input "Găsește informații medicale și de sănătate" at bounding box center [390, 67] width 428 height 30
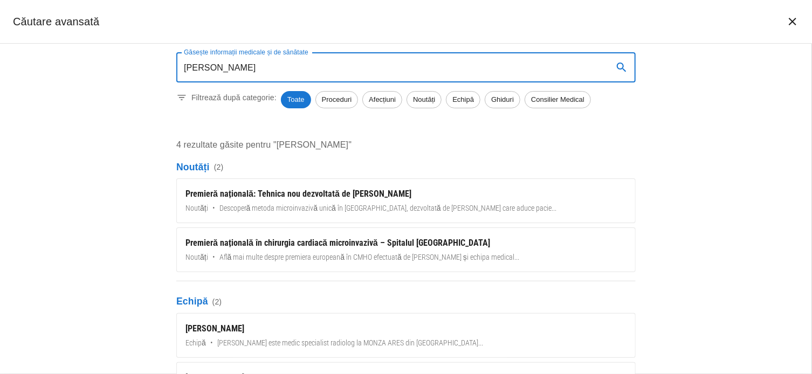
type input "theodor lutz"
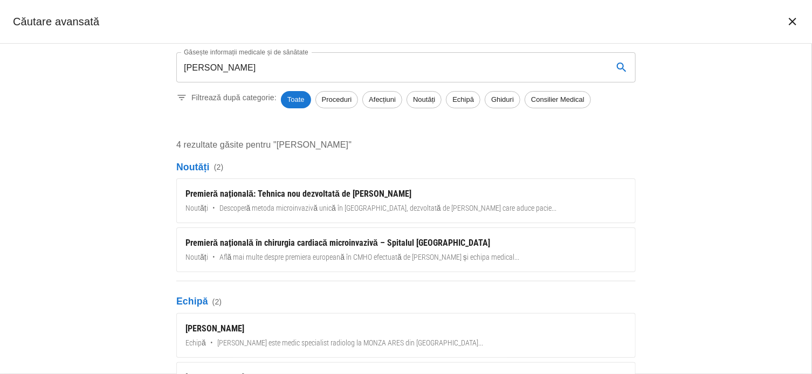
click at [318, 145] on p "4 rezultate găsite pentru "theodor lutz"" at bounding box center [405, 144] width 459 height 13
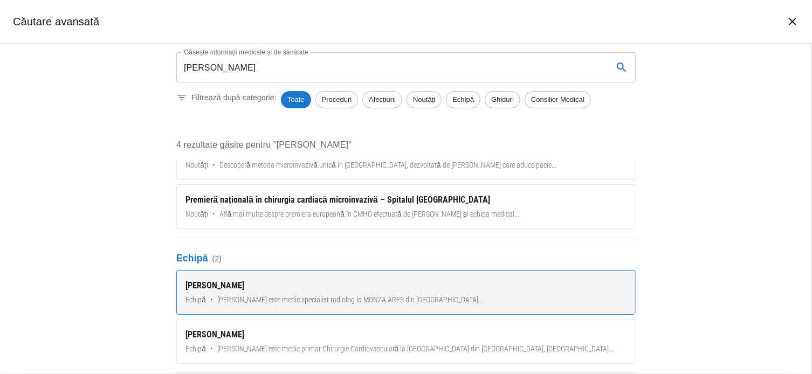
click at [218, 283] on div "[PERSON_NAME]" at bounding box center [405, 285] width 441 height 13
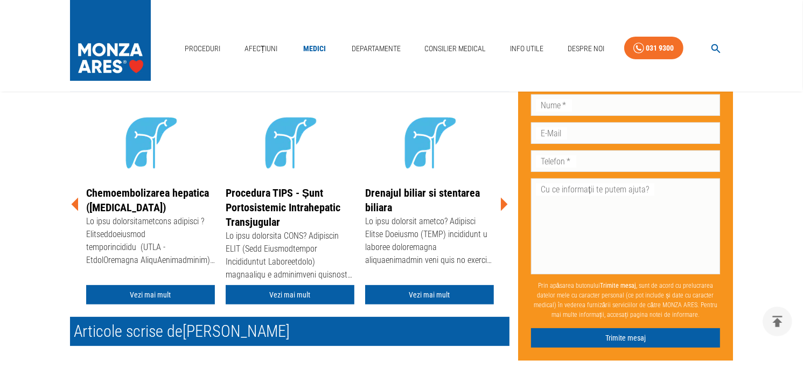
scroll to position [216, 0]
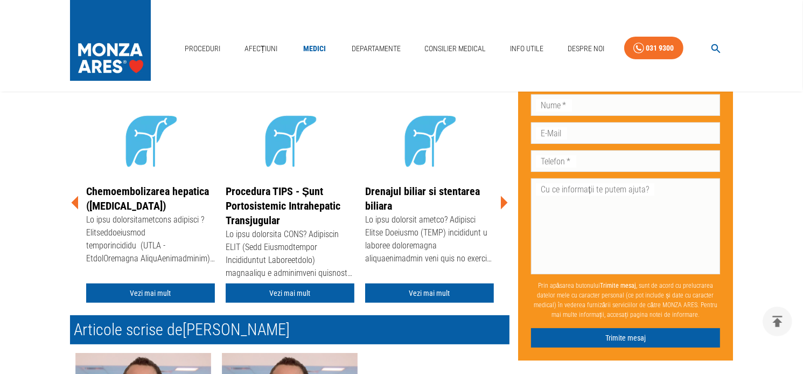
click at [504, 200] on icon at bounding box center [504, 202] width 7 height 13
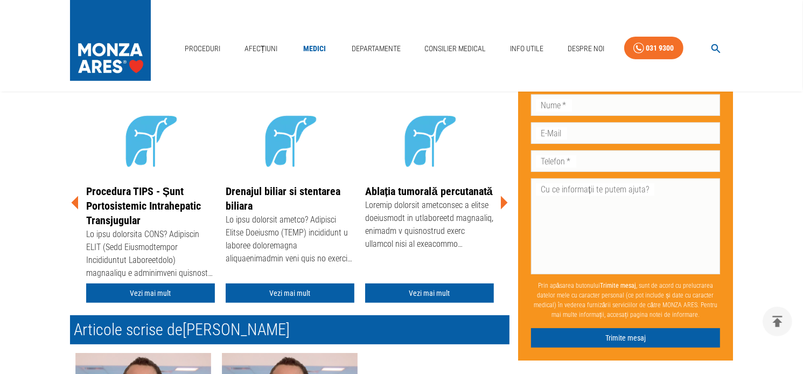
click at [504, 200] on icon at bounding box center [504, 202] width 7 height 13
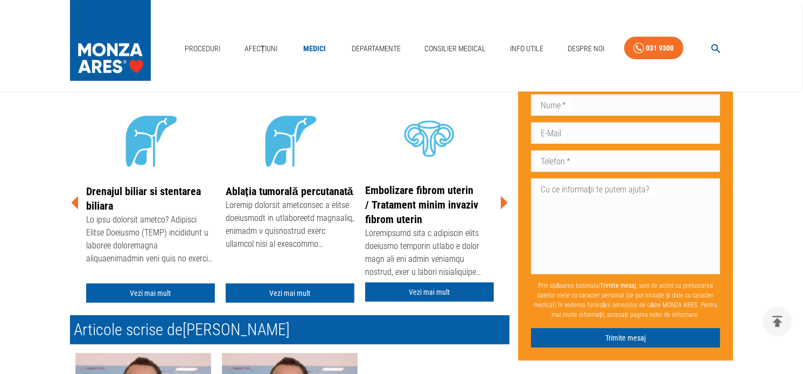
click at [504, 200] on icon at bounding box center [504, 202] width 7 height 13
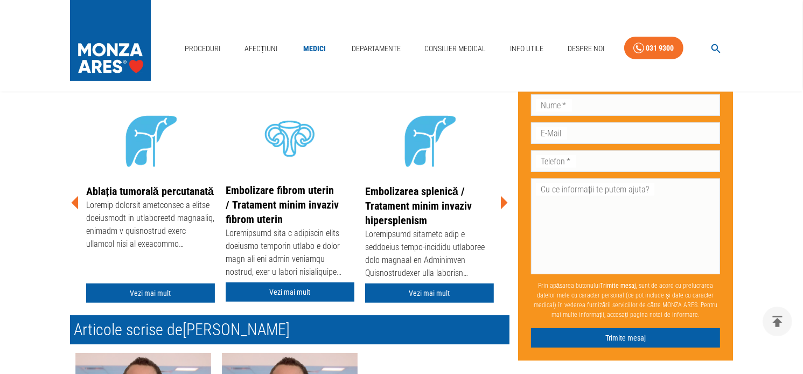
click at [504, 200] on icon at bounding box center [504, 202] width 7 height 13
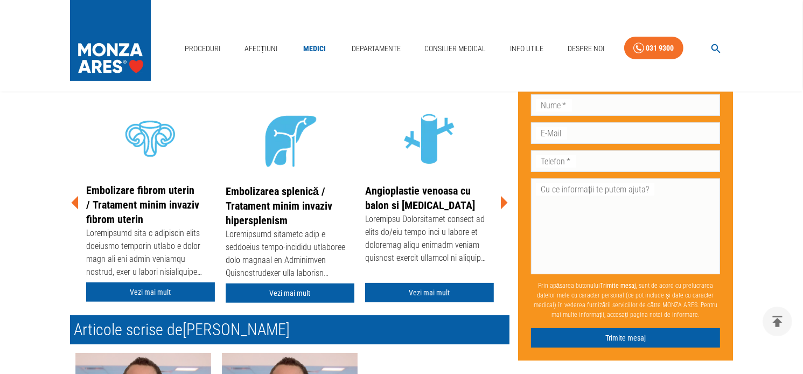
click at [504, 200] on icon at bounding box center [504, 202] width 7 height 13
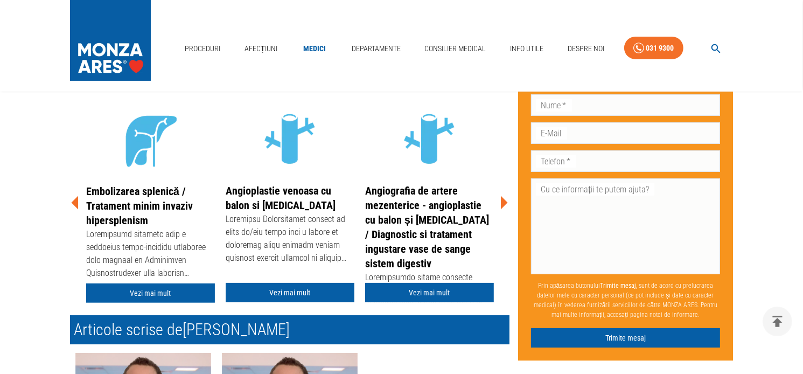
click at [504, 200] on icon at bounding box center [504, 202] width 7 height 13
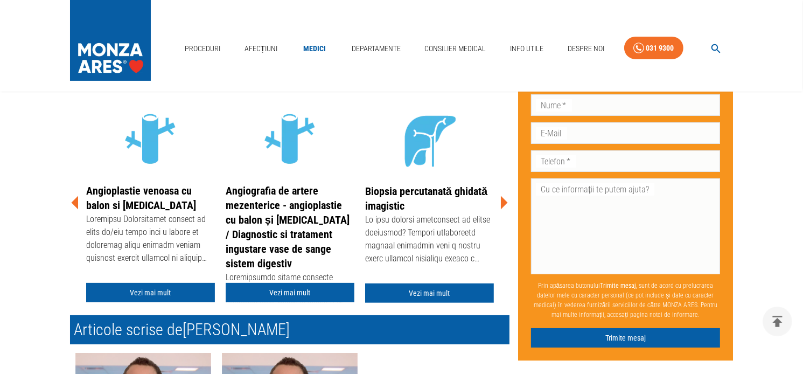
click at [504, 200] on icon at bounding box center [504, 202] width 7 height 13
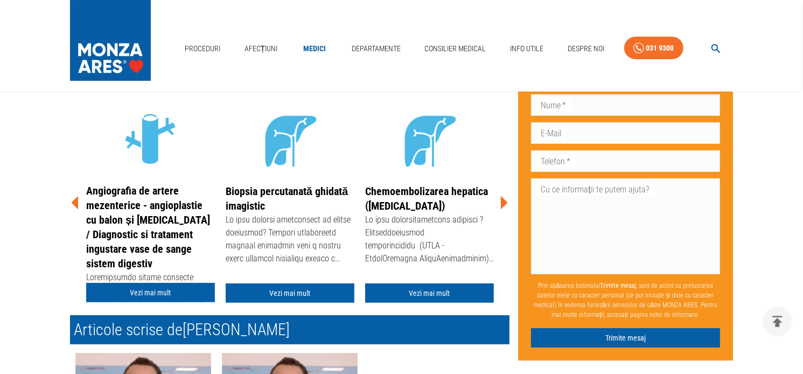
click at [504, 200] on icon at bounding box center [504, 202] width 7 height 13
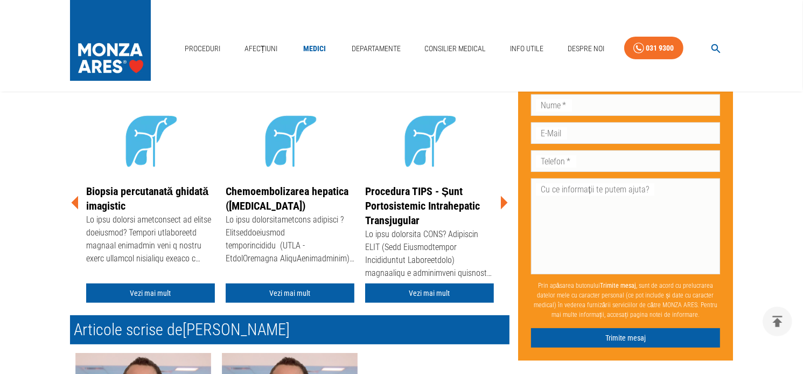
click at [504, 200] on icon at bounding box center [504, 202] width 7 height 13
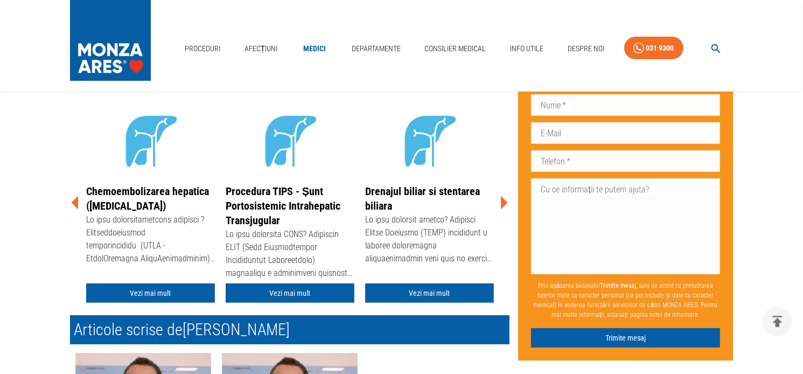
click at [504, 200] on icon at bounding box center [504, 202] width 7 height 13
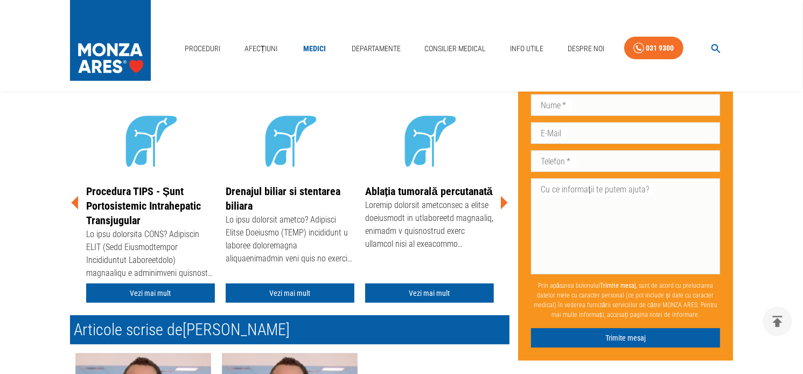
click at [504, 200] on icon at bounding box center [504, 202] width 7 height 13
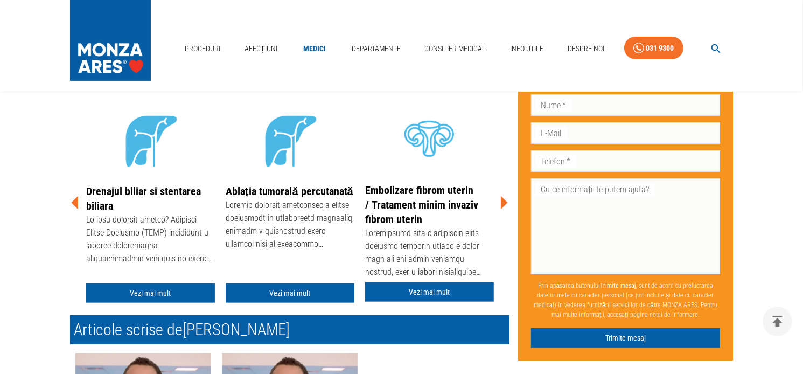
click at [504, 200] on icon at bounding box center [504, 202] width 7 height 13
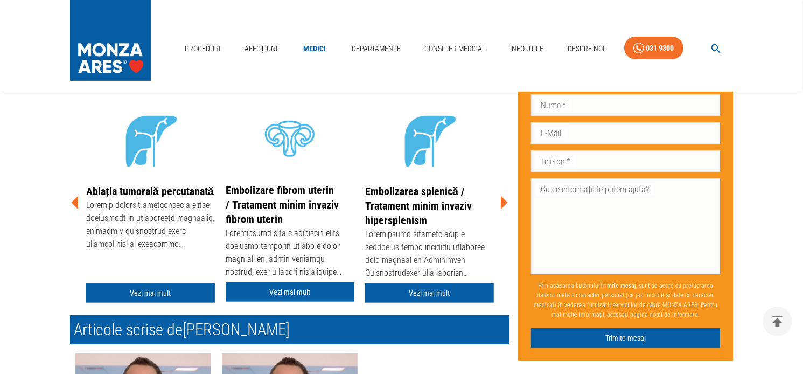
click at [504, 200] on icon at bounding box center [504, 202] width 7 height 13
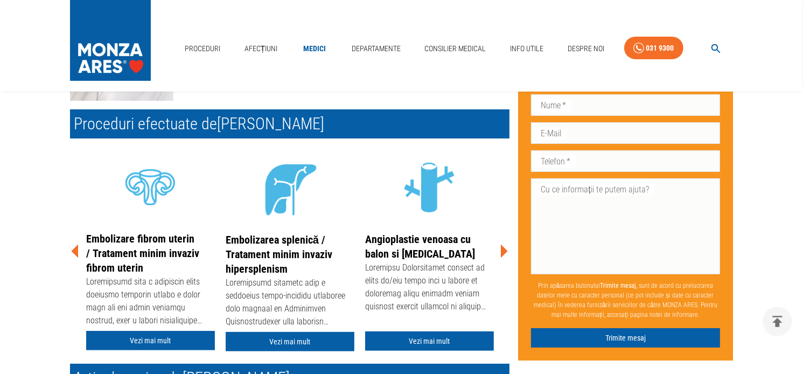
scroll to position [162, 0]
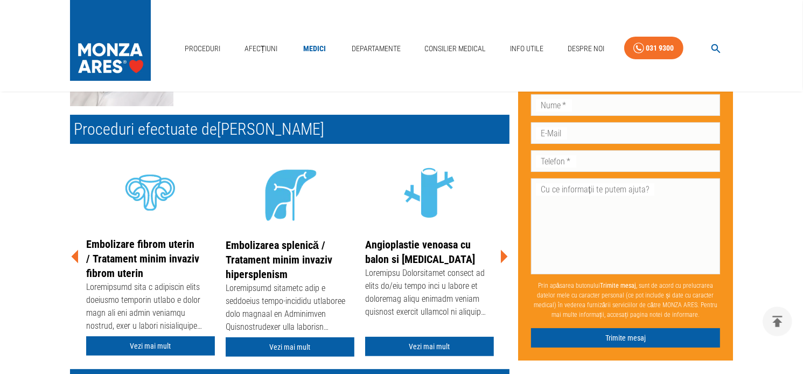
click at [78, 255] on icon at bounding box center [74, 256] width 7 height 13
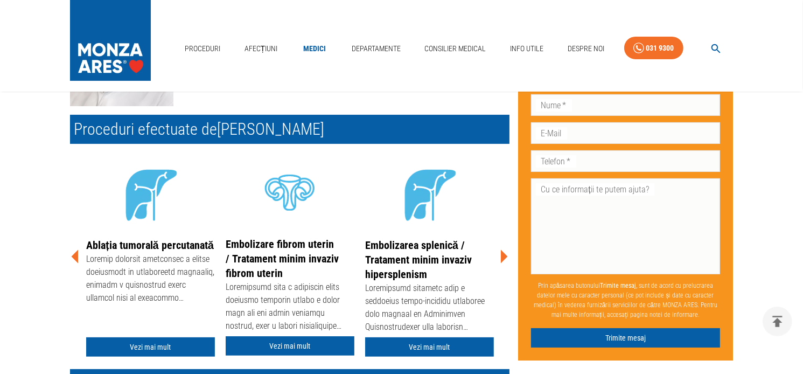
click at [77, 253] on icon at bounding box center [74, 256] width 7 height 13
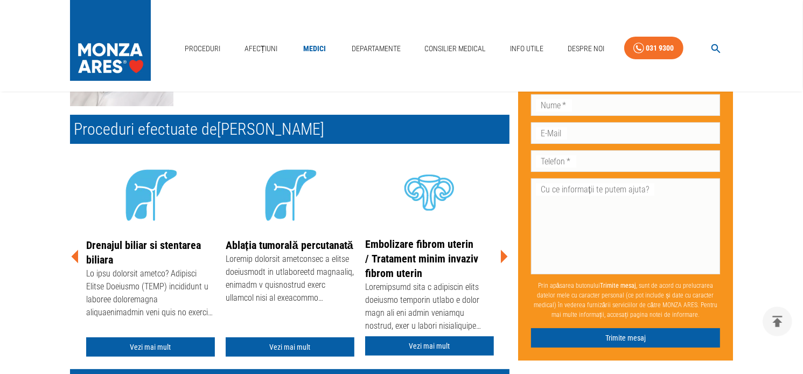
click at [77, 252] on icon at bounding box center [74, 256] width 7 height 13
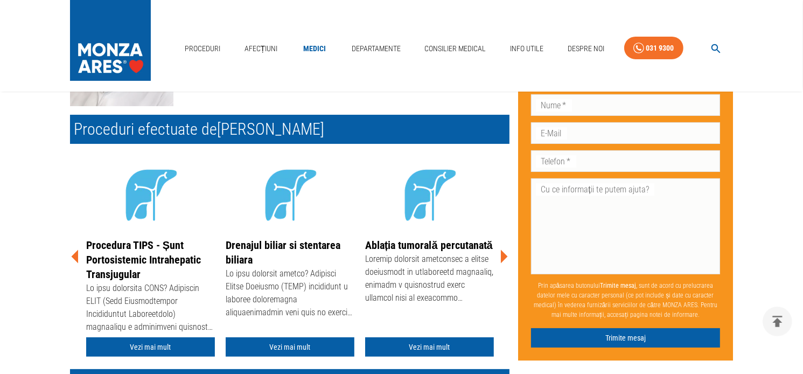
click at [77, 252] on icon at bounding box center [74, 256] width 7 height 13
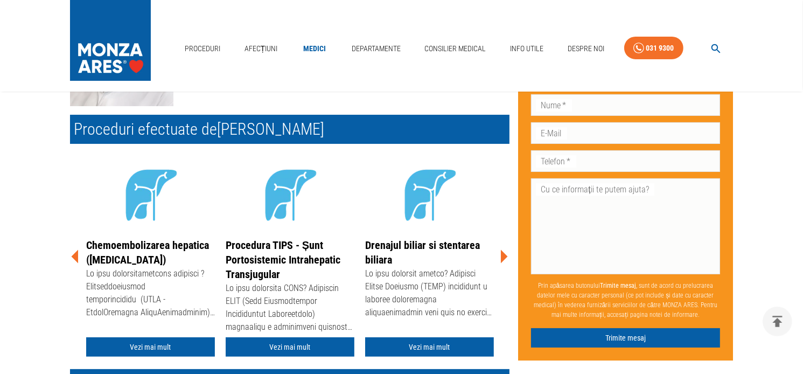
click at [77, 252] on icon at bounding box center [74, 256] width 7 height 13
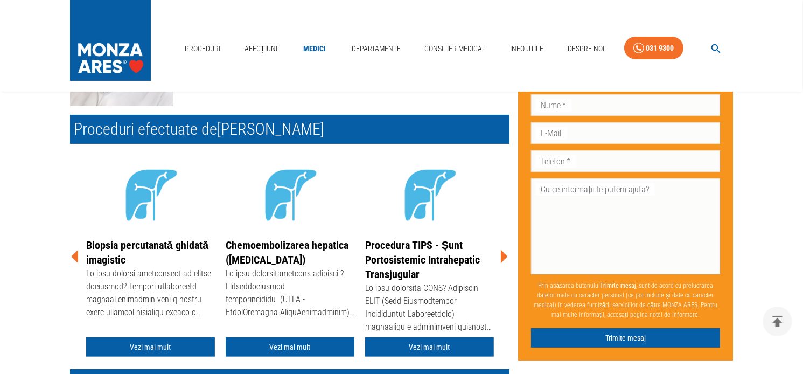
click at [76, 252] on icon at bounding box center [74, 256] width 7 height 13
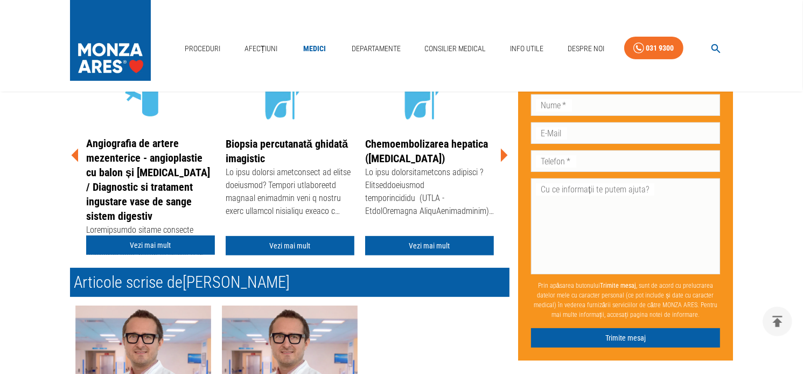
scroll to position [269, 0]
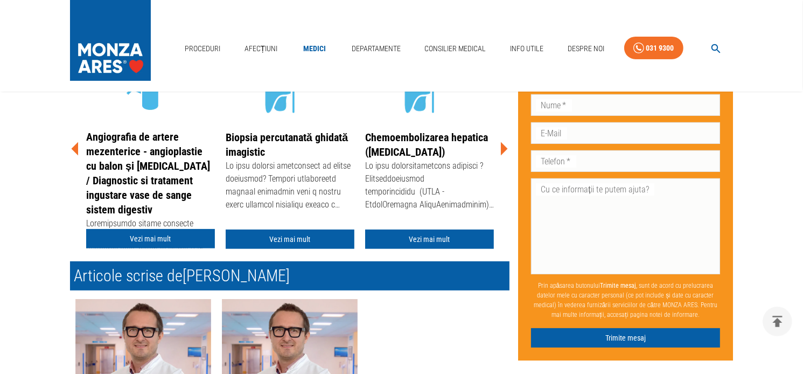
click at [75, 147] on icon at bounding box center [74, 148] width 7 height 13
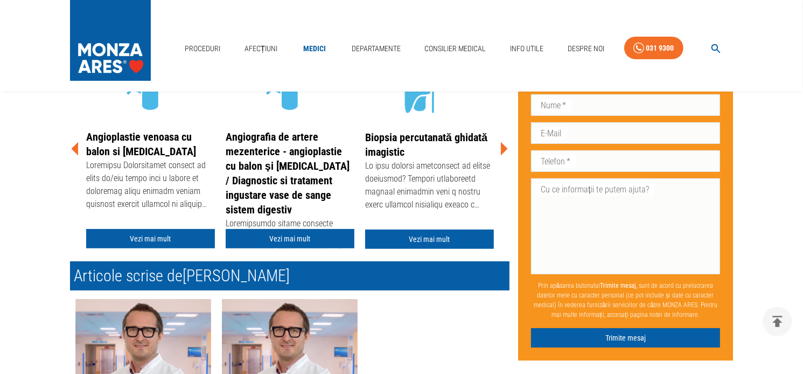
click at [75, 147] on icon at bounding box center [74, 148] width 7 height 13
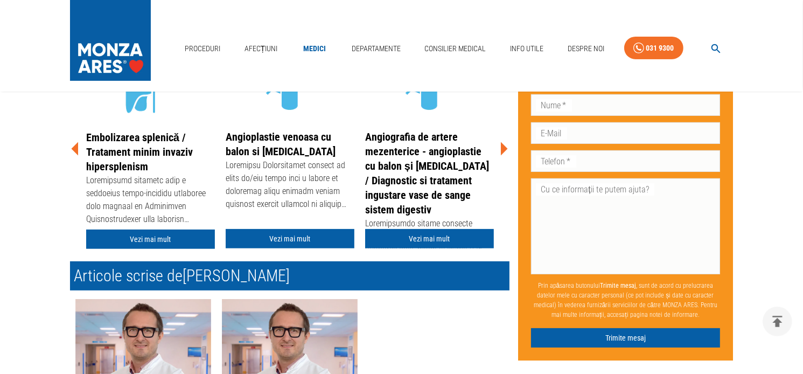
click at [75, 147] on icon at bounding box center [74, 148] width 7 height 13
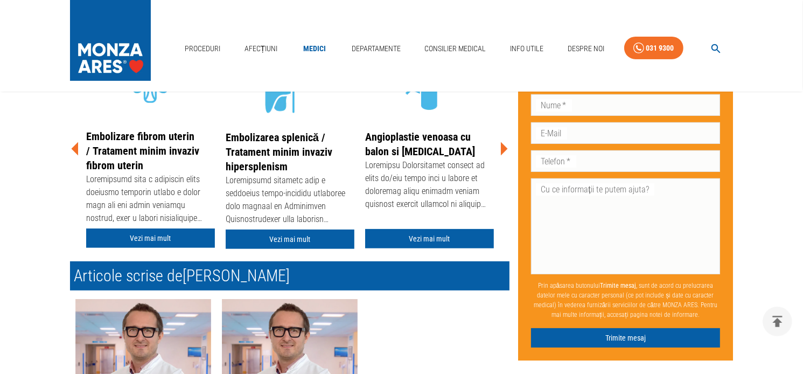
click at [75, 147] on icon at bounding box center [74, 148] width 7 height 13
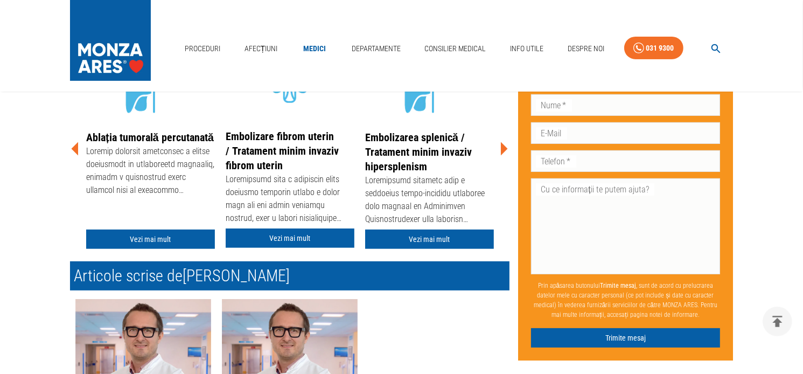
click at [75, 147] on icon at bounding box center [74, 148] width 7 height 13
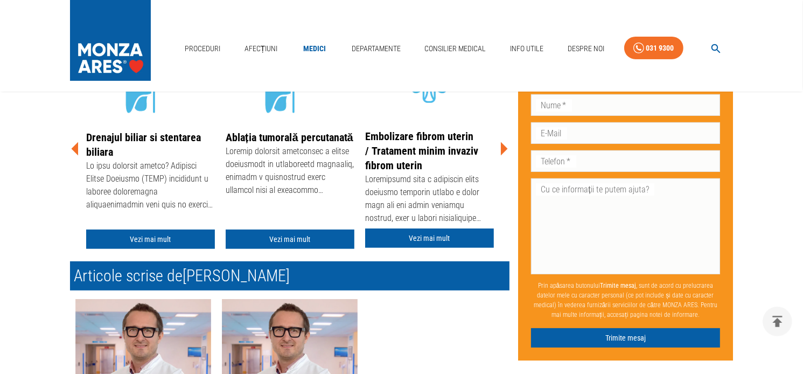
click at [75, 147] on icon at bounding box center [74, 148] width 7 height 13
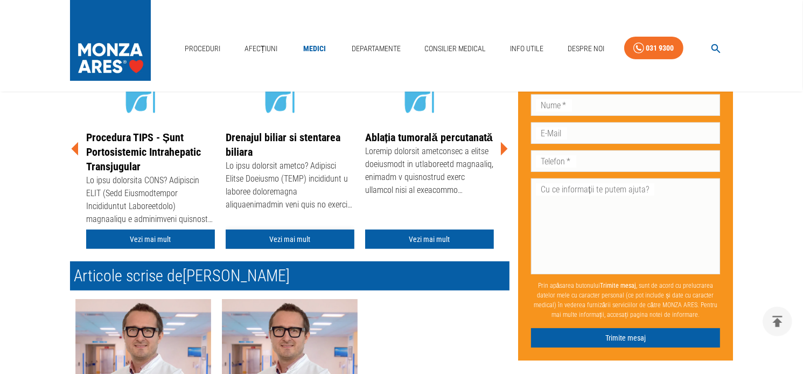
click at [269, 234] on link "Vezi mai mult" at bounding box center [290, 240] width 129 height 20
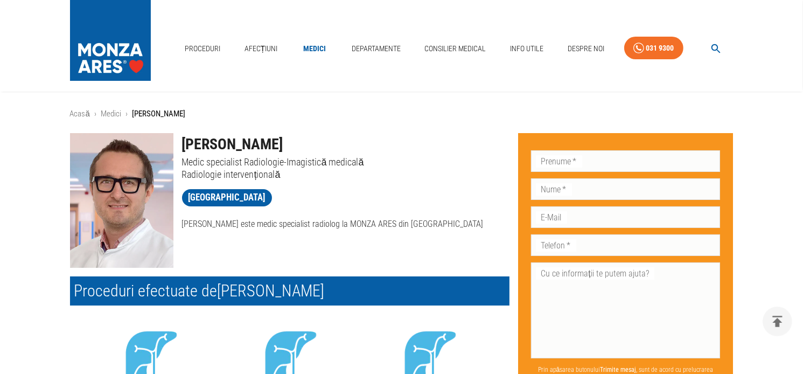
scroll to position [269, 0]
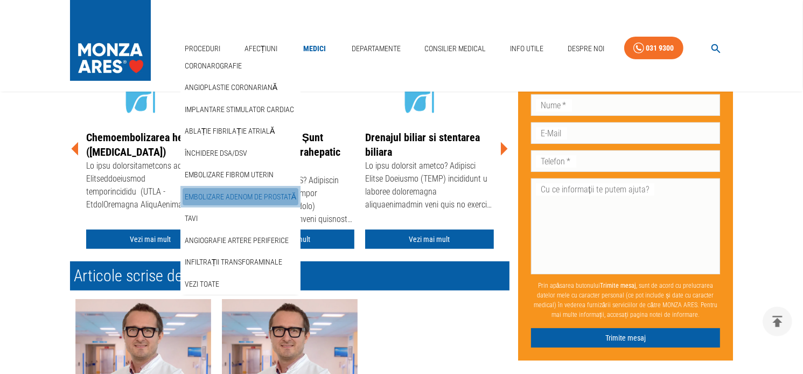
click at [206, 199] on link "Embolizare adenom de prostată" at bounding box center [241, 197] width 116 height 18
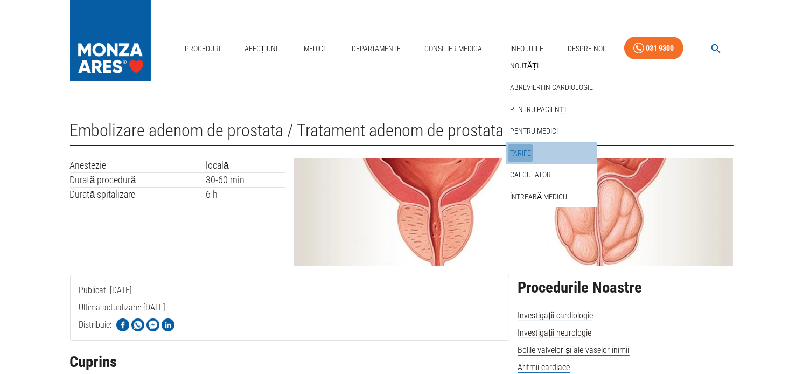
click at [519, 147] on link "Tarife" at bounding box center [520, 153] width 25 height 18
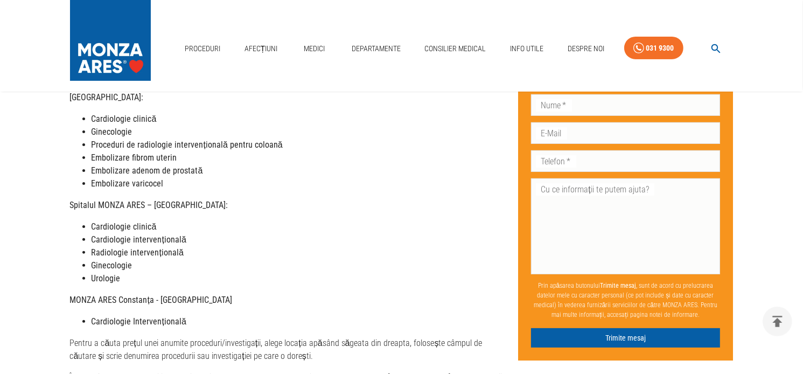
scroll to position [377, 0]
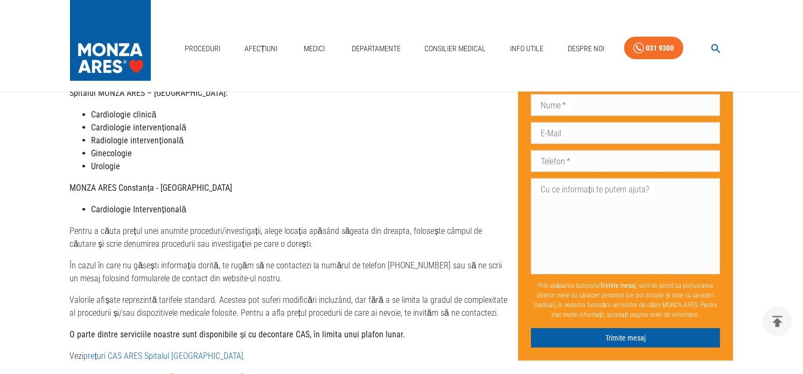
click at [194, 183] on strong "MONZA ARES Constanța - [GEOGRAPHIC_DATA]" at bounding box center [151, 188] width 162 height 10
click at [207, 183] on strong "MONZA ARES Constanța - [GEOGRAPHIC_DATA]" at bounding box center [151, 188] width 162 height 10
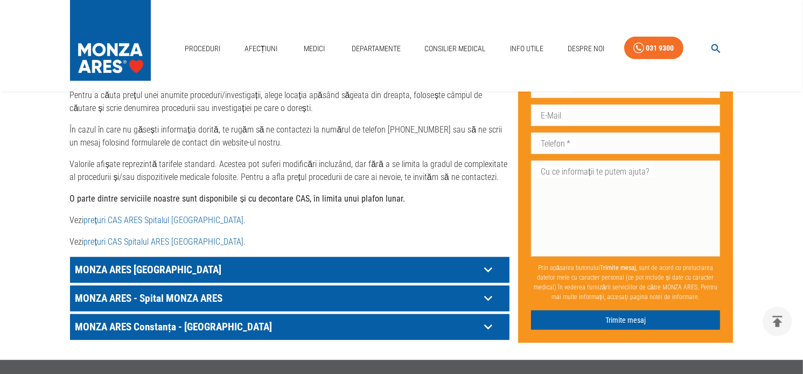
scroll to position [539, 0]
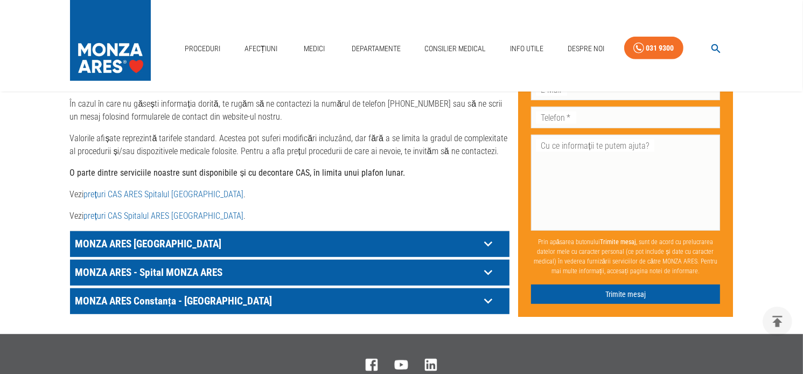
click at [167, 235] on p "MONZA ARES [GEOGRAPHIC_DATA]" at bounding box center [276, 243] width 407 height 17
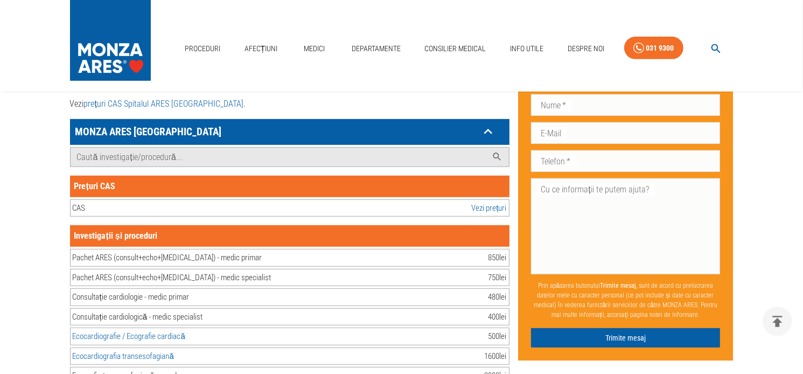
scroll to position [647, 0]
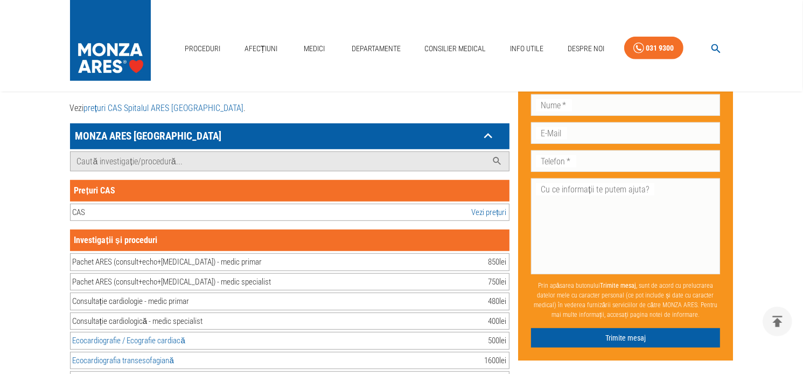
click at [183, 204] on div "CAS Vezi prețuri" at bounding box center [290, 213] width 440 height 18
click at [163, 180] on div "Prețuri CAS" at bounding box center [290, 191] width 440 height 22
click at [157, 152] on input "Caută investigație/procedură..." at bounding box center [279, 161] width 417 height 19
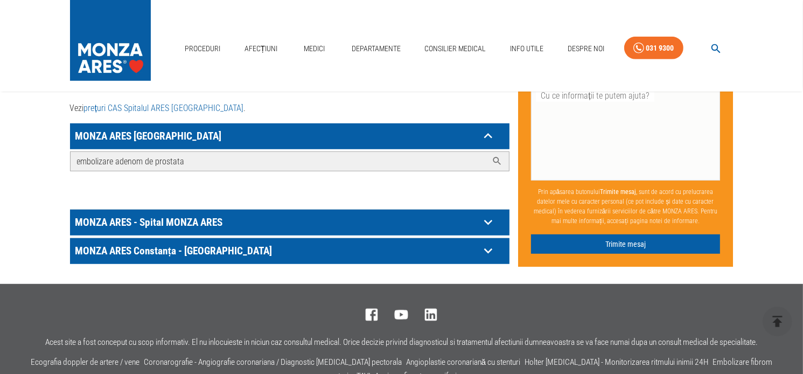
type input "embolizare adenom de prostata"
click at [494, 157] on icon at bounding box center [497, 161] width 8 height 8
click at [327, 152] on input "embolizare adenom de prostata" at bounding box center [279, 161] width 417 height 19
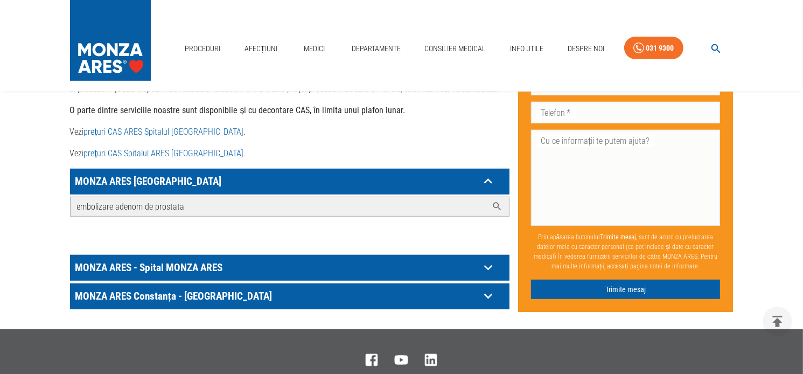
scroll to position [592, 0]
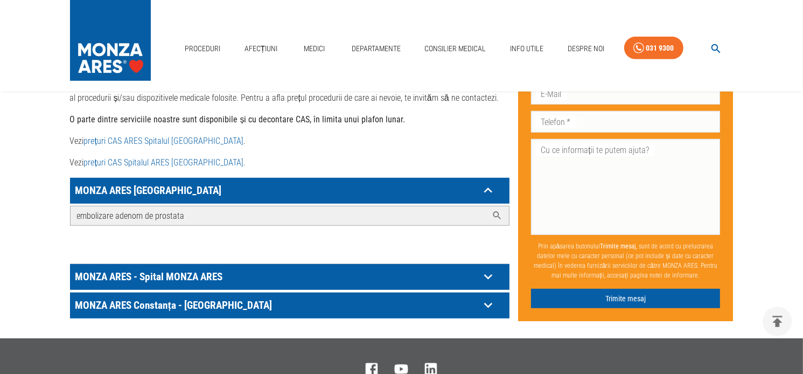
click at [185, 206] on input "embolizare adenom de prostata" at bounding box center [279, 215] width 417 height 19
click at [165, 182] on p "MONZA ARES [GEOGRAPHIC_DATA]" at bounding box center [276, 190] width 407 height 17
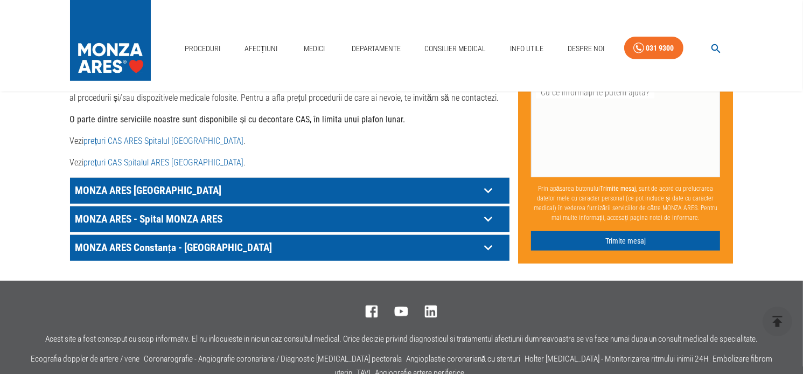
click at [165, 182] on p "MONZA ARES [GEOGRAPHIC_DATA]" at bounding box center [276, 190] width 407 height 17
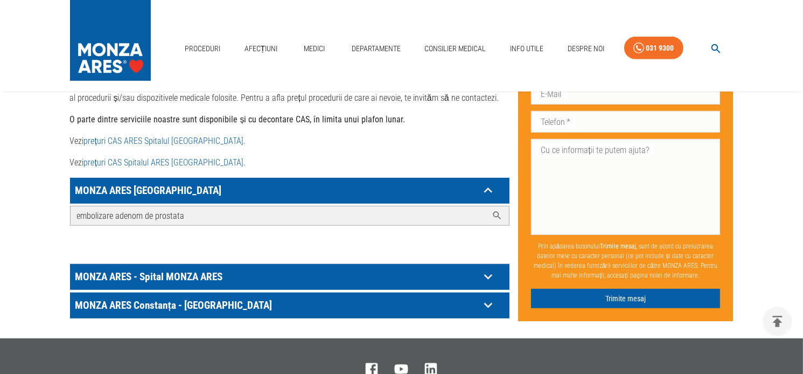
click at [263, 211] on input "embolizare adenom de prostata" at bounding box center [279, 215] width 417 height 19
click at [184, 136] on link "prețuri CAS ARES Spitalul [GEOGRAPHIC_DATA]" at bounding box center [164, 141] width 160 height 10
click at [166, 182] on p "MONZA ARES [GEOGRAPHIC_DATA]" at bounding box center [276, 190] width 407 height 17
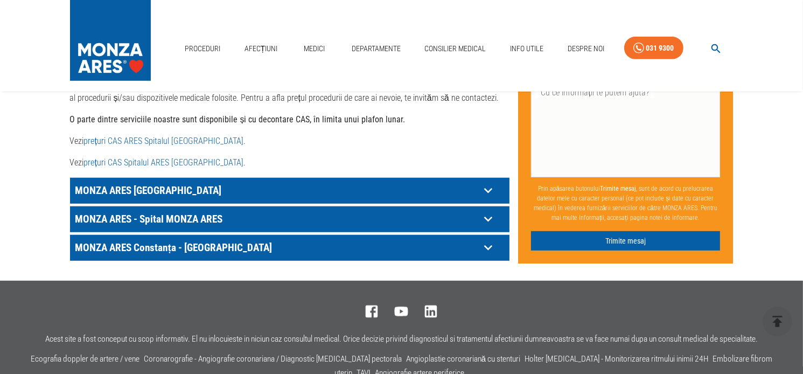
click at [165, 211] on p "MONZA ARES - Spital MONZA ARES" at bounding box center [276, 219] width 407 height 17
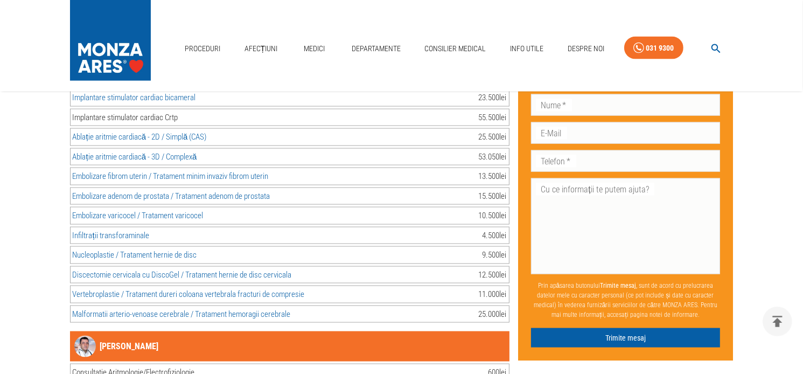
scroll to position [1616, 0]
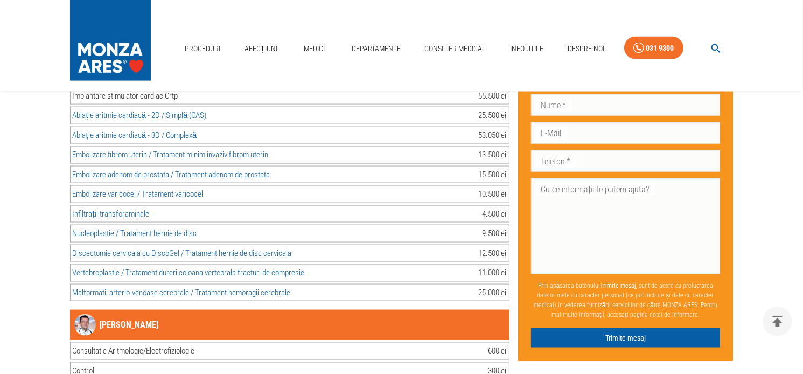
click at [265, 170] on link "Embolizare adenom de prostata / Tratament adenom de prostata" at bounding box center [172, 175] width 198 height 10
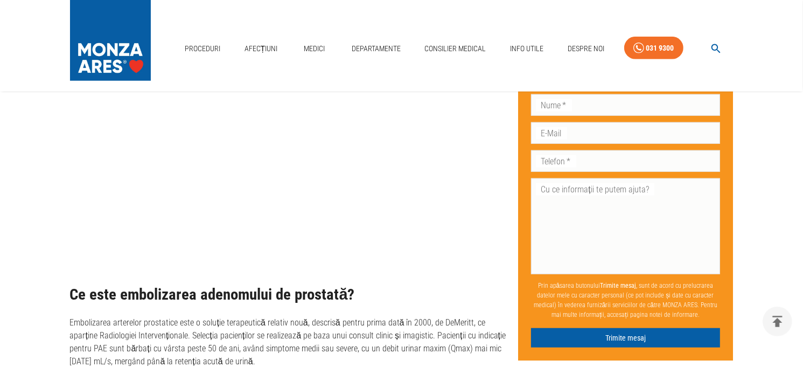
scroll to position [701, 0]
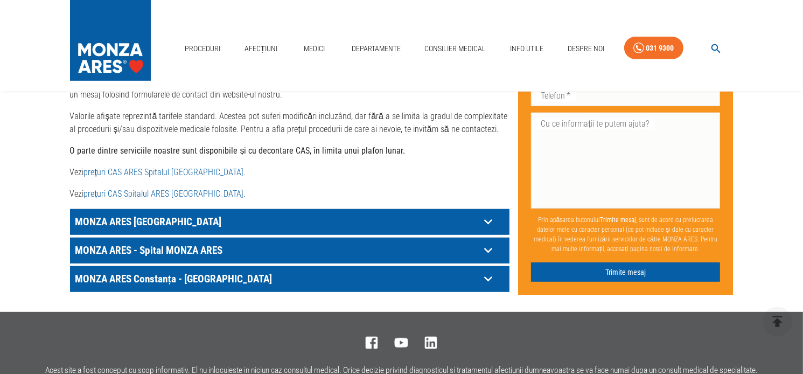
scroll to position [481, 0]
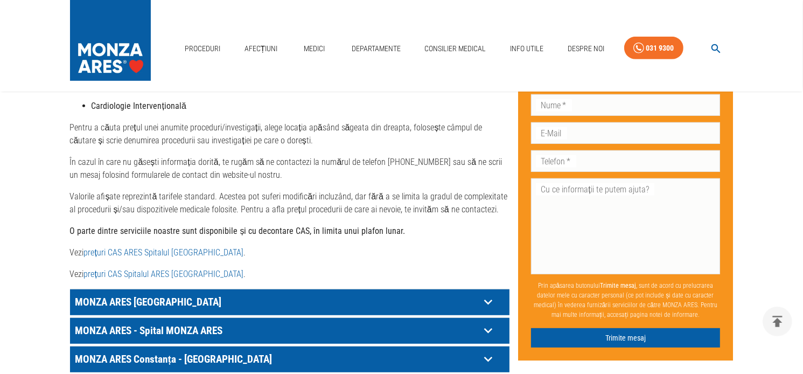
click at [134, 294] on p "MONZA ARES [GEOGRAPHIC_DATA]" at bounding box center [276, 302] width 407 height 17
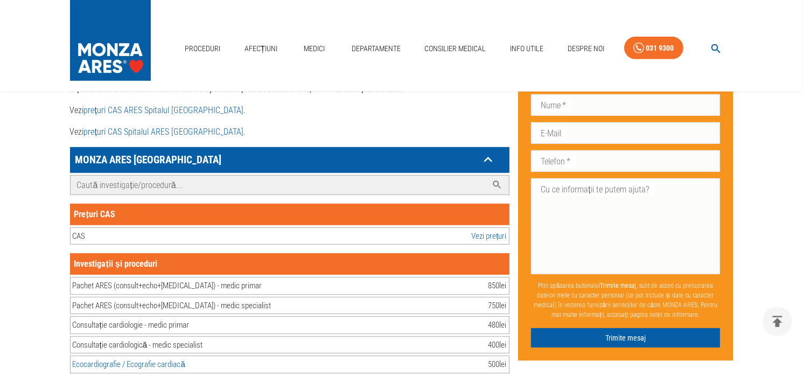
scroll to position [588, 0]
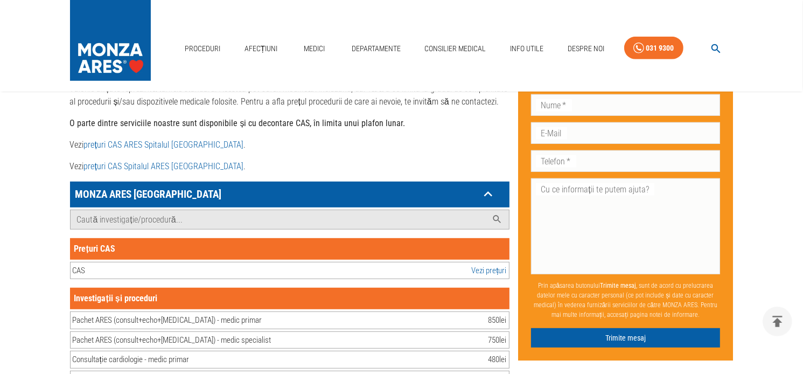
click at [141, 186] on p "MONZA ARES [GEOGRAPHIC_DATA]" at bounding box center [276, 194] width 407 height 17
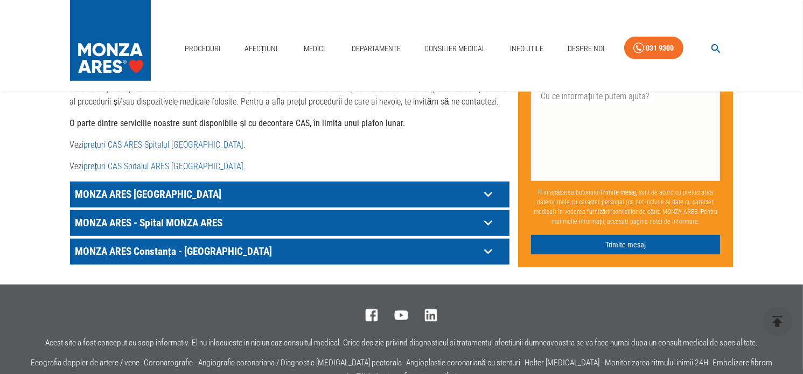
click at [151, 140] on link "prețuri CAS ARES Spitalul [GEOGRAPHIC_DATA]" at bounding box center [164, 145] width 160 height 10
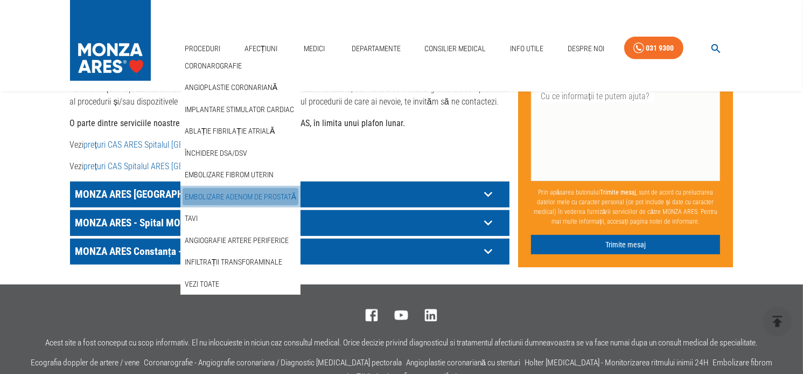
click at [203, 193] on link "Embolizare adenom de prostată" at bounding box center [241, 197] width 116 height 18
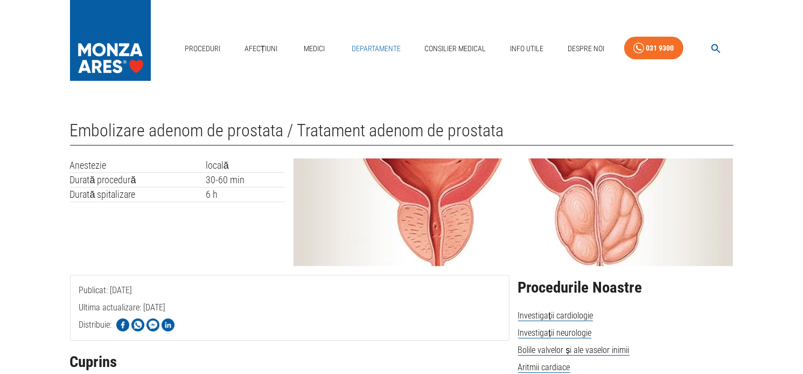
click at [384, 48] on link "Departamente" at bounding box center [377, 49] width 58 height 22
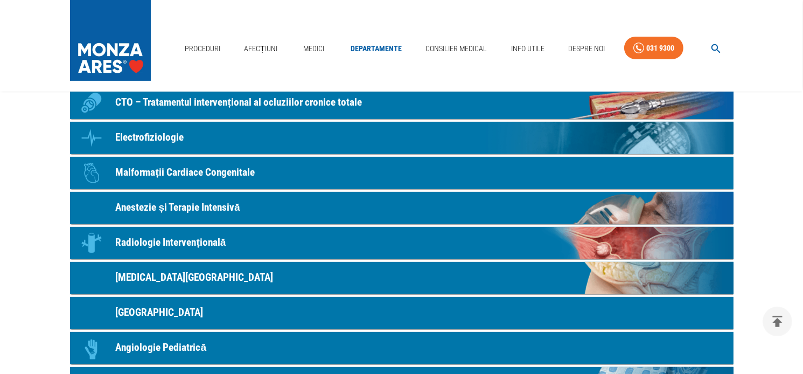
scroll to position [302, 0]
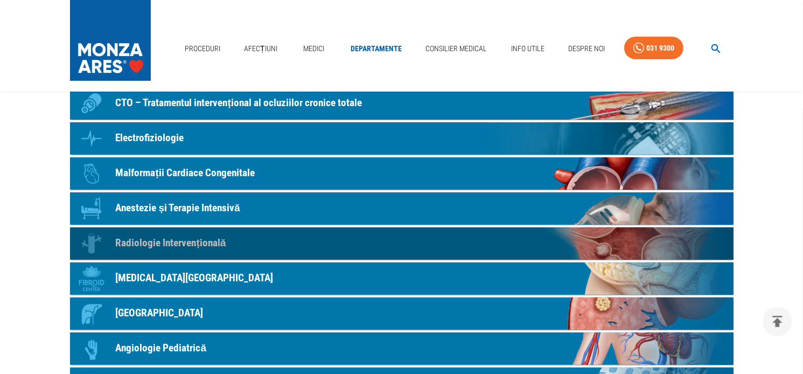
click at [172, 241] on p "Radiologie Intervențională" at bounding box center [171, 243] width 110 height 16
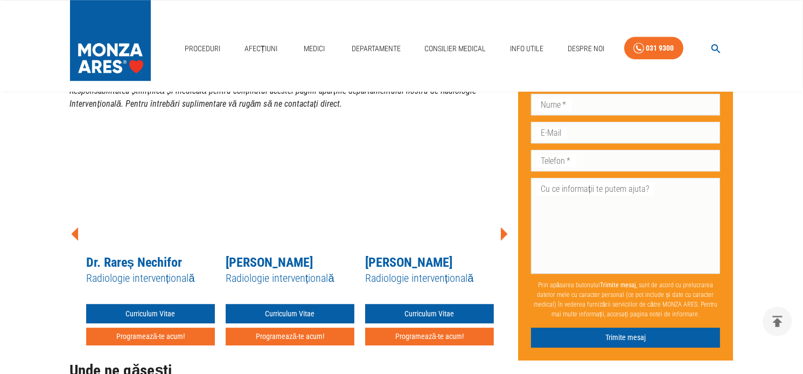
scroll to position [3179, 0]
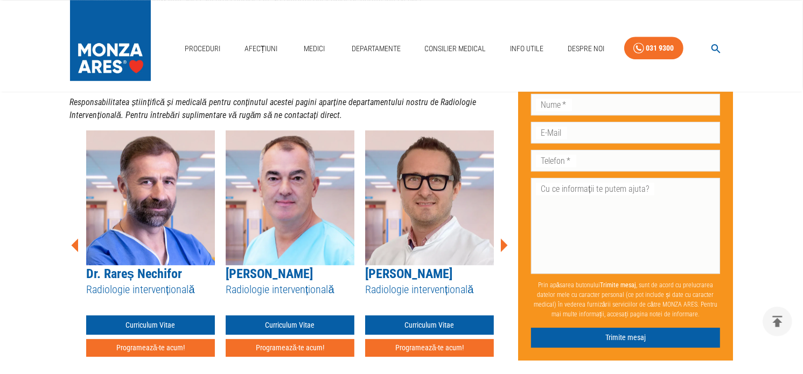
click at [134, 266] on link "Dr. Rareș Nechifor" at bounding box center [134, 273] width 96 height 15
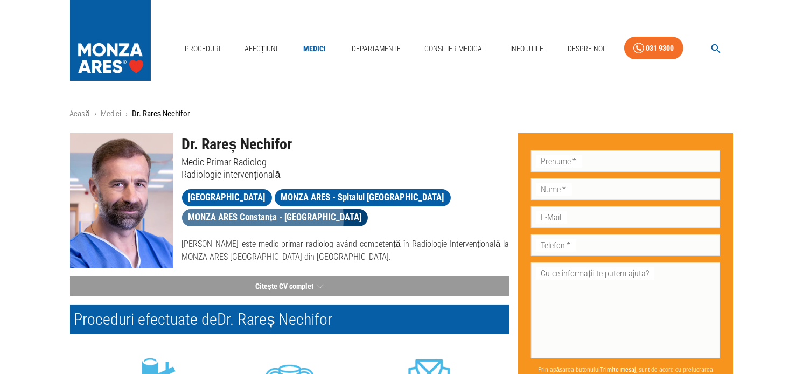
click at [239, 218] on span "MONZA ARES Constanța - [GEOGRAPHIC_DATA]" at bounding box center [275, 217] width 186 height 13
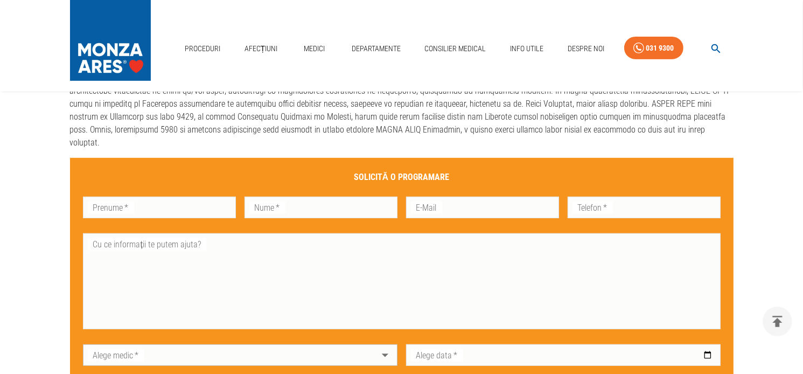
scroll to position [162, 0]
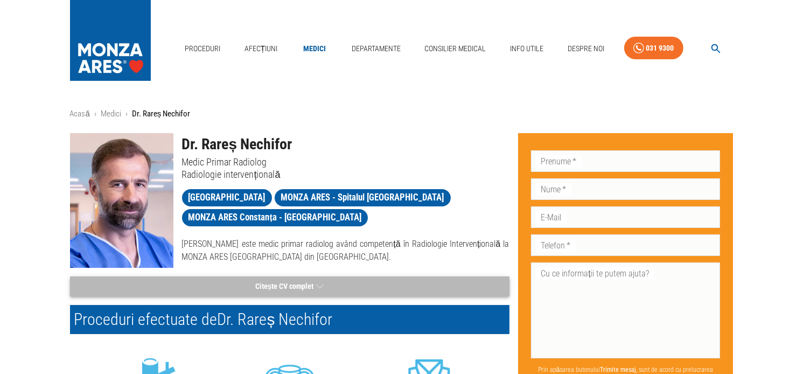
click at [306, 287] on button "Citește CV complet" at bounding box center [290, 286] width 440 height 20
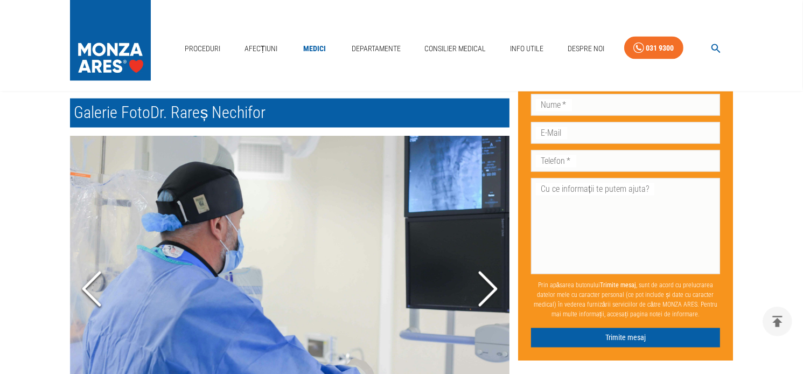
scroll to position [1563, 0]
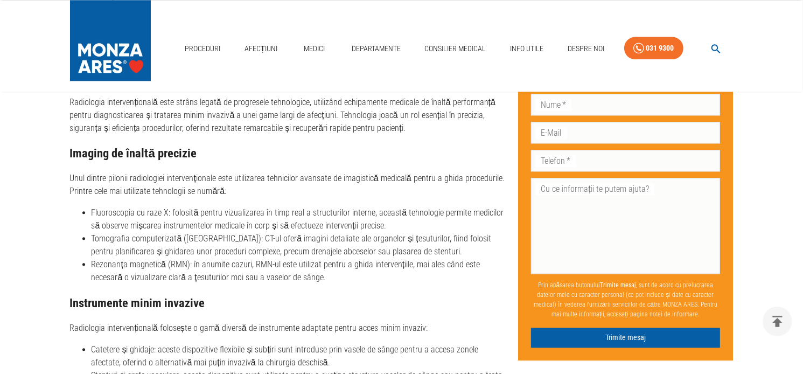
scroll to position [3179, 0]
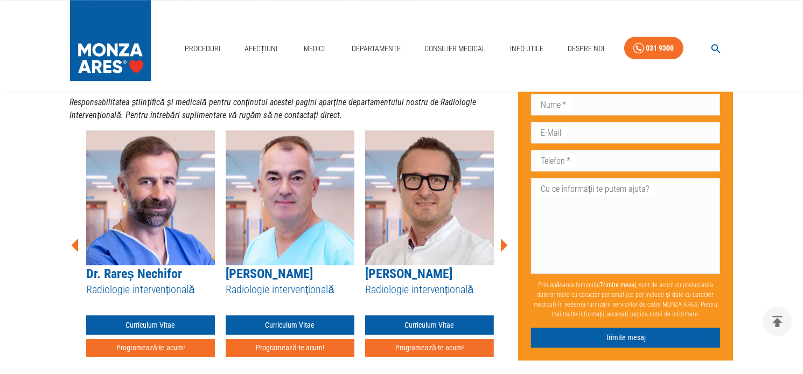
click at [272, 204] on img at bounding box center [290, 197] width 129 height 135
click at [291, 219] on img at bounding box center [290, 197] width 129 height 135
click at [288, 266] on link "[PERSON_NAME]" at bounding box center [269, 273] width 87 height 15
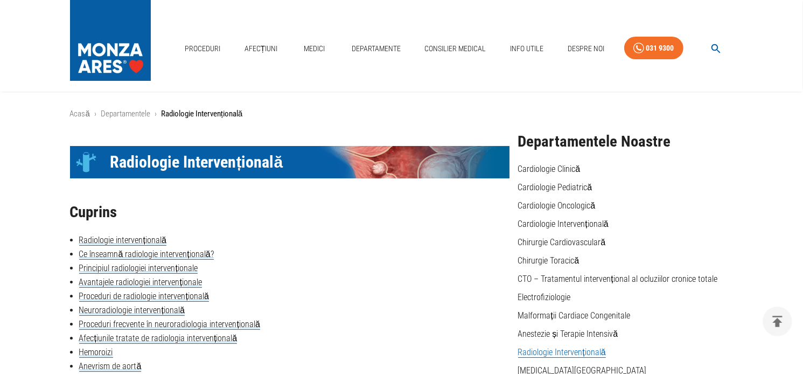
scroll to position [3179, 0]
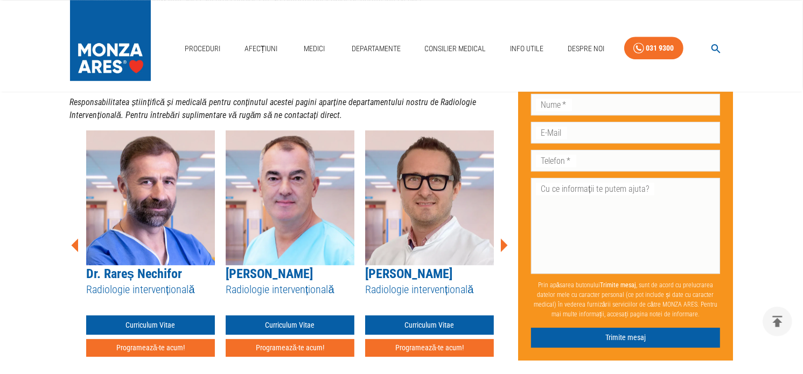
click at [422, 266] on link "[PERSON_NAME]" at bounding box center [408, 273] width 87 height 15
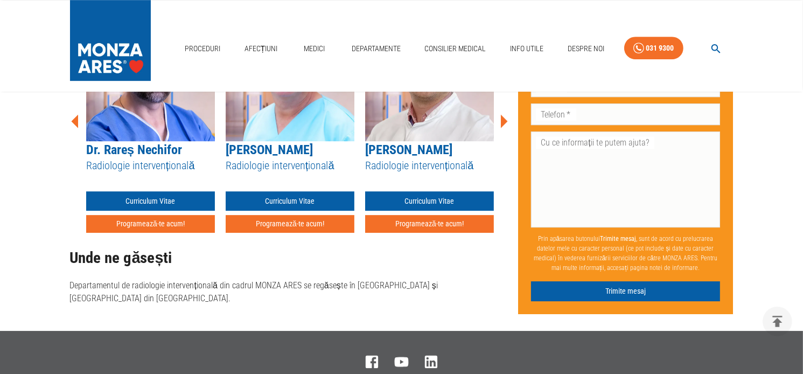
scroll to position [3126, 0]
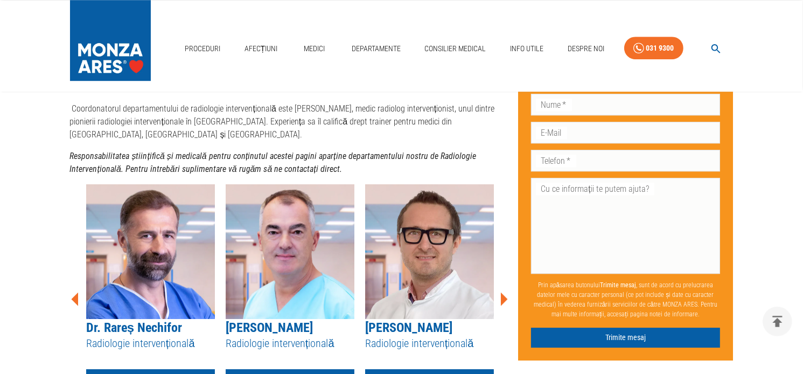
click at [173, 248] on img at bounding box center [150, 251] width 129 height 135
click at [140, 320] on link "Dr. Rareș Nechifor" at bounding box center [134, 327] width 96 height 15
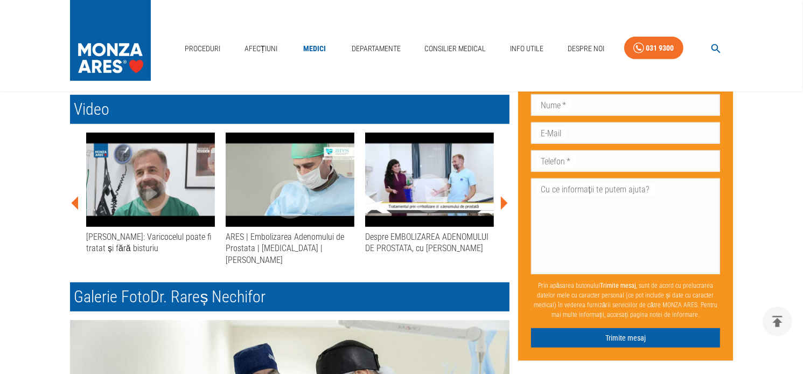
scroll to position [647, 0]
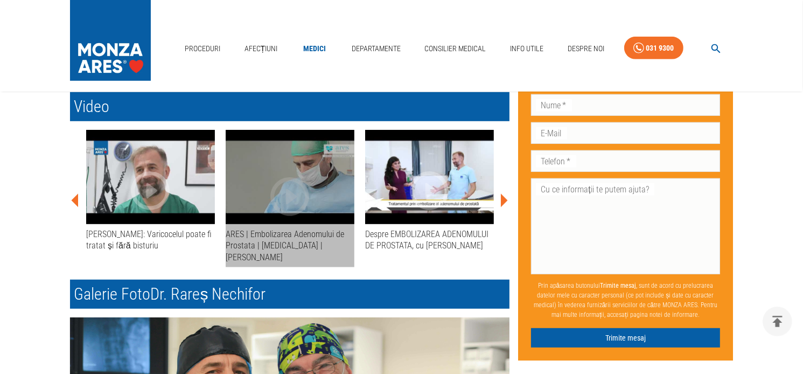
click at [280, 235] on div "ARES | Embolizarea Adenomului de Prostata | [MEDICAL_DATA] | [PERSON_NAME]" at bounding box center [290, 245] width 129 height 34
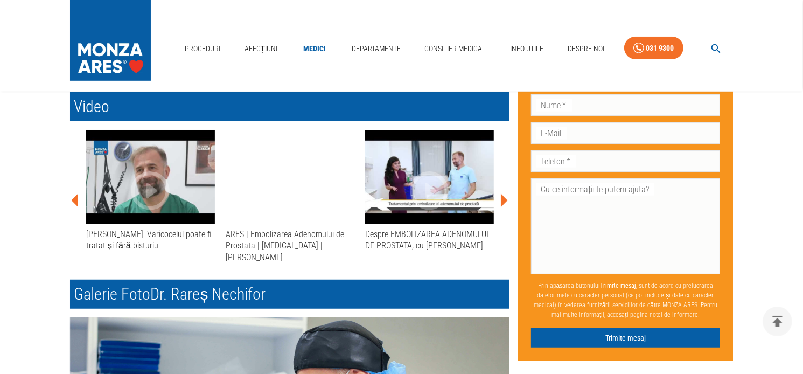
click at [431, 242] on div "Despre EMBOLIZAREA ADENOMULUI DE PROSTATA, cu [PERSON_NAME]" at bounding box center [429, 239] width 129 height 23
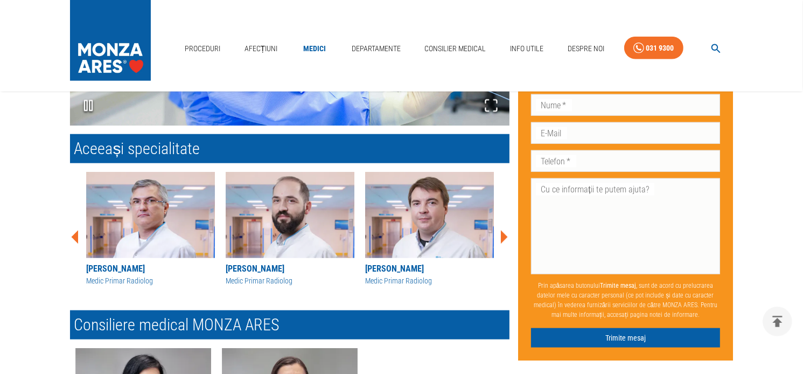
scroll to position [1132, 0]
